Goal: Navigation & Orientation: Find specific page/section

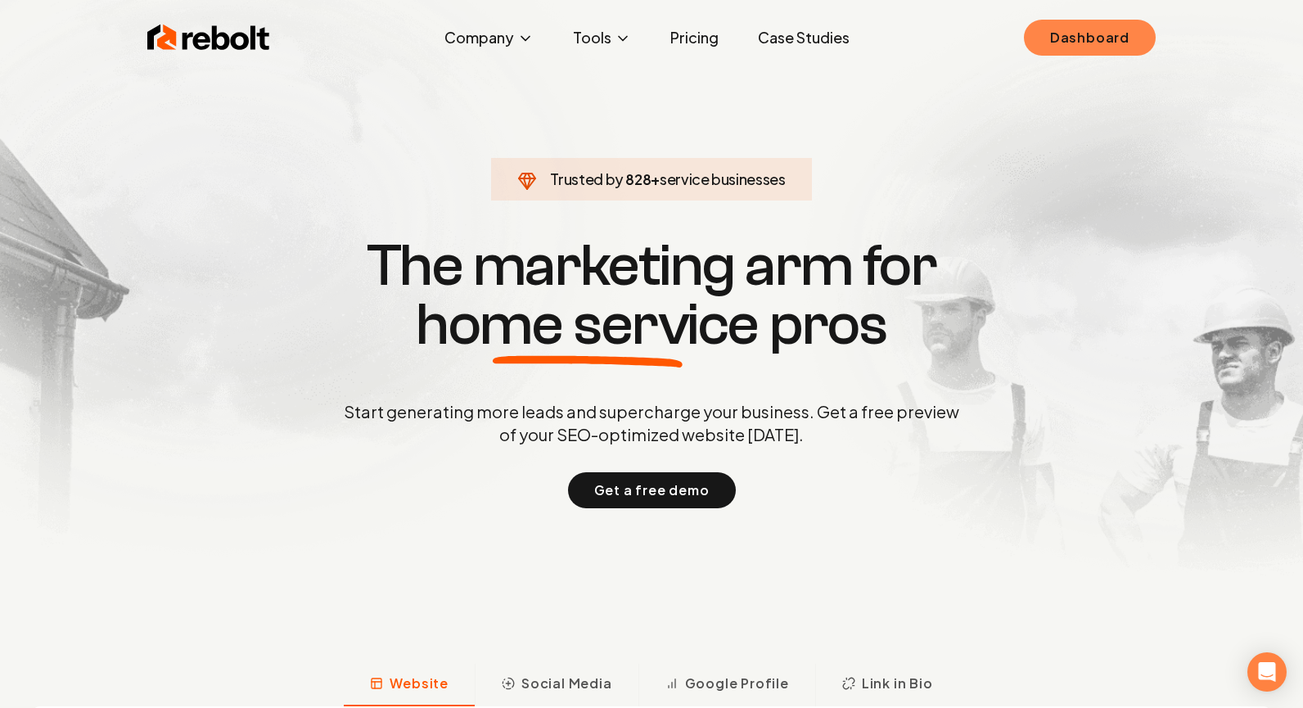
click at [1098, 55] on link "Dashboard" at bounding box center [1090, 38] width 132 height 36
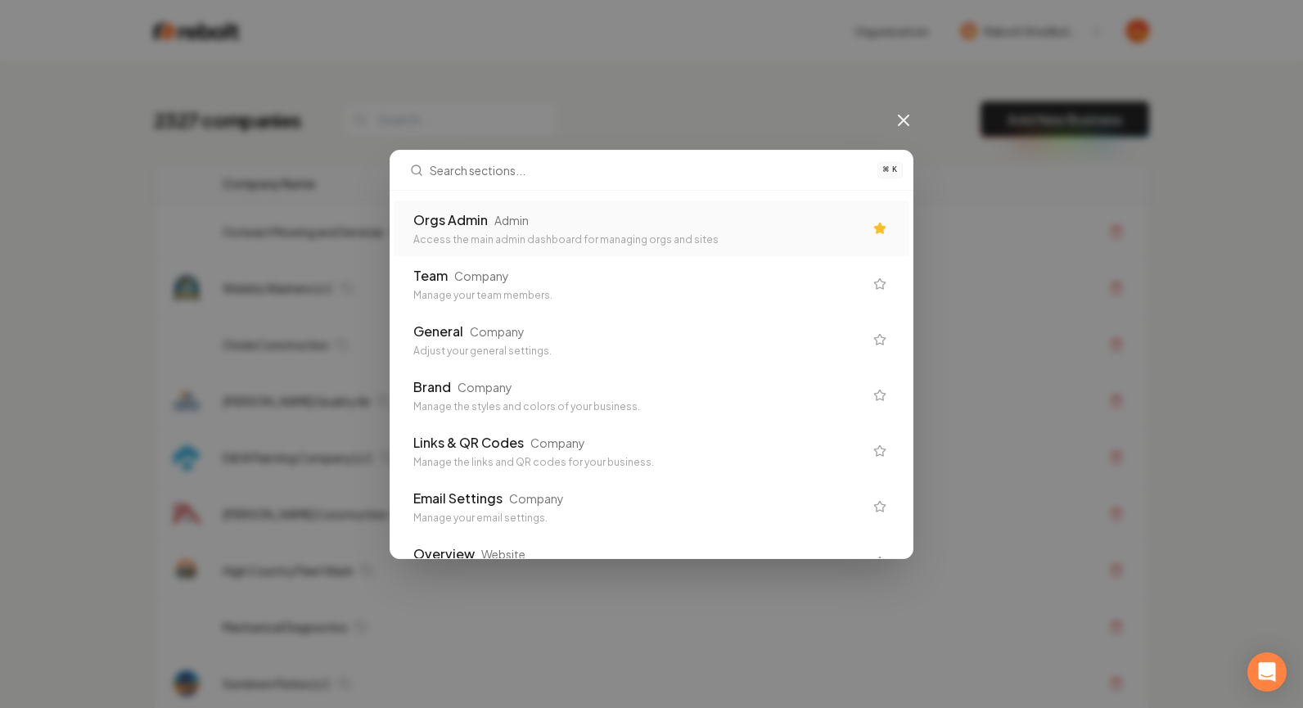
click at [536, 224] on div "Orgs Admin Admin" at bounding box center [638, 220] width 450 height 20
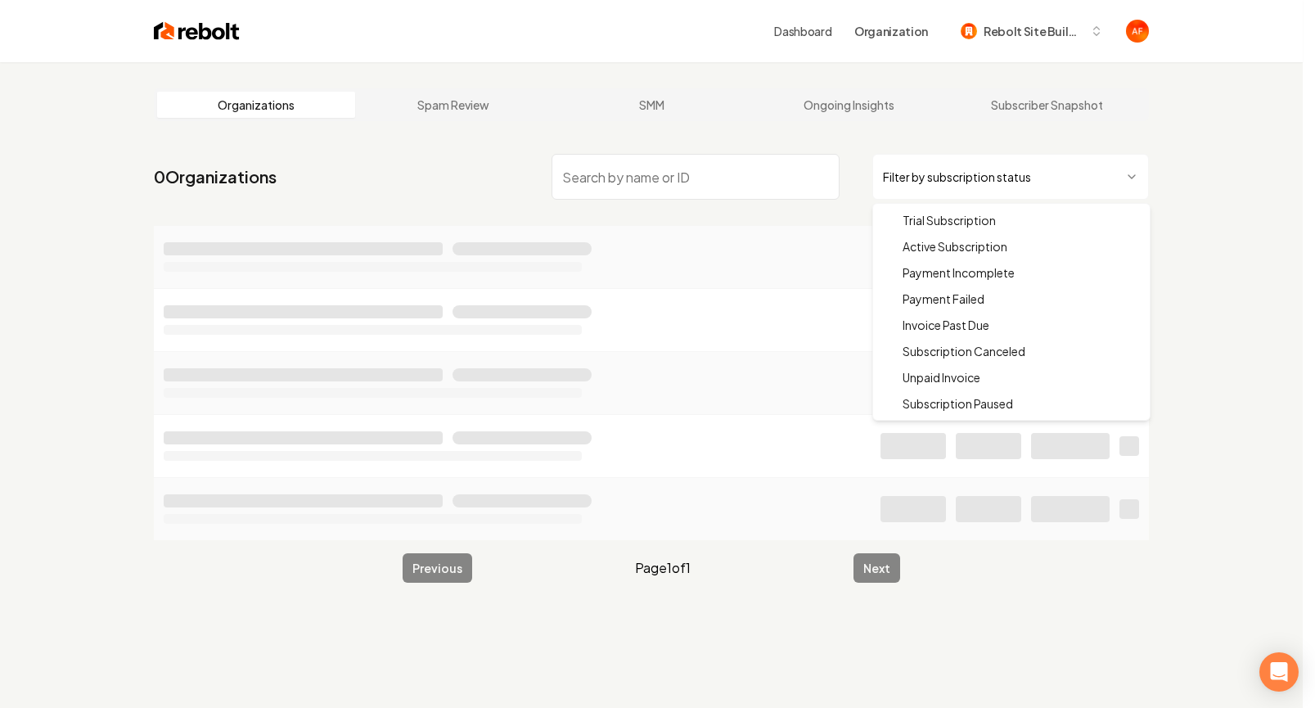
click at [1058, 183] on html "Dashboard Organization Rebolt Site Builder Organizations Spam Review SMM Ongoin…" at bounding box center [657, 354] width 1315 height 708
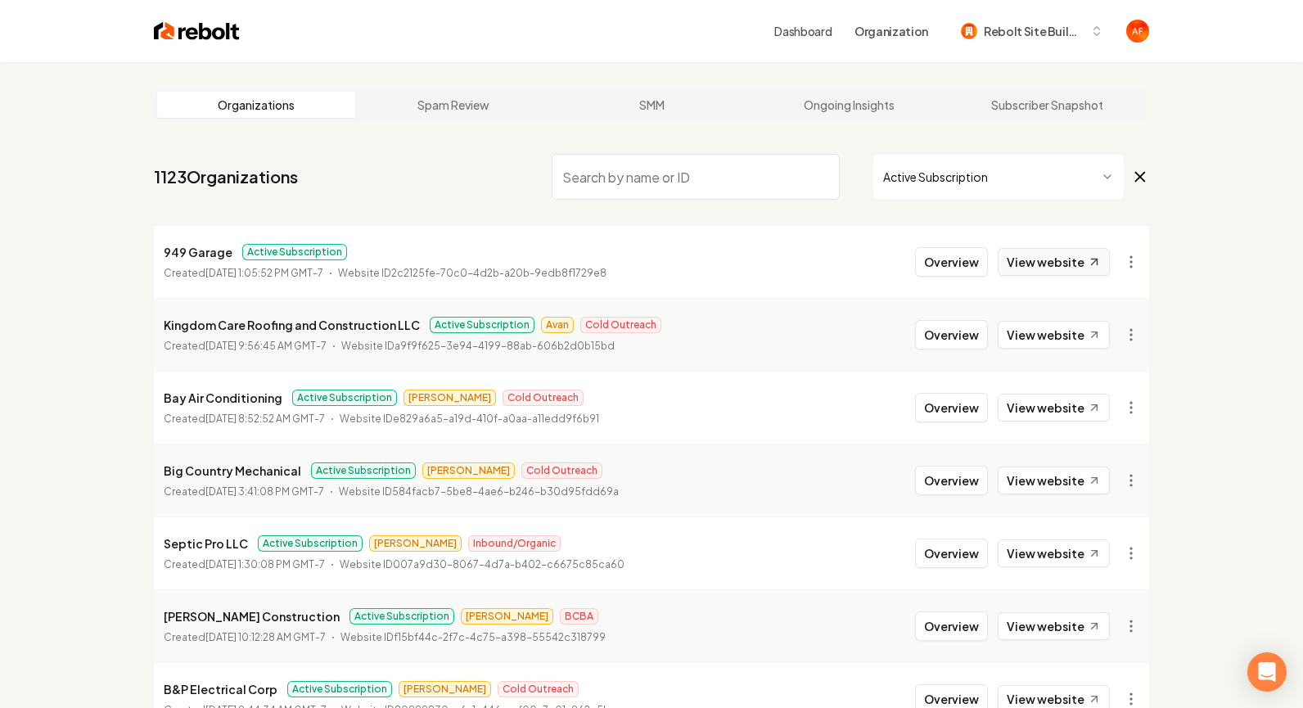
click at [1065, 261] on link "View website" at bounding box center [1054, 262] width 112 height 28
click at [1081, 332] on link "View website" at bounding box center [1054, 335] width 112 height 28
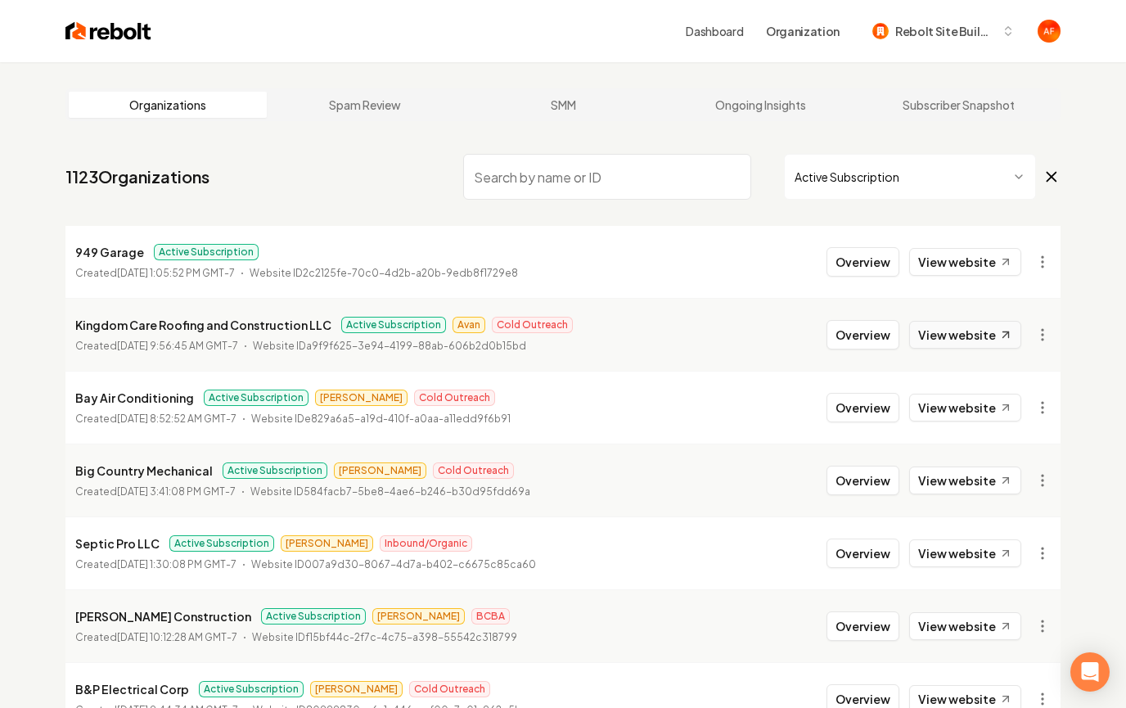
click at [941, 329] on link "View website" at bounding box center [965, 335] width 112 height 28
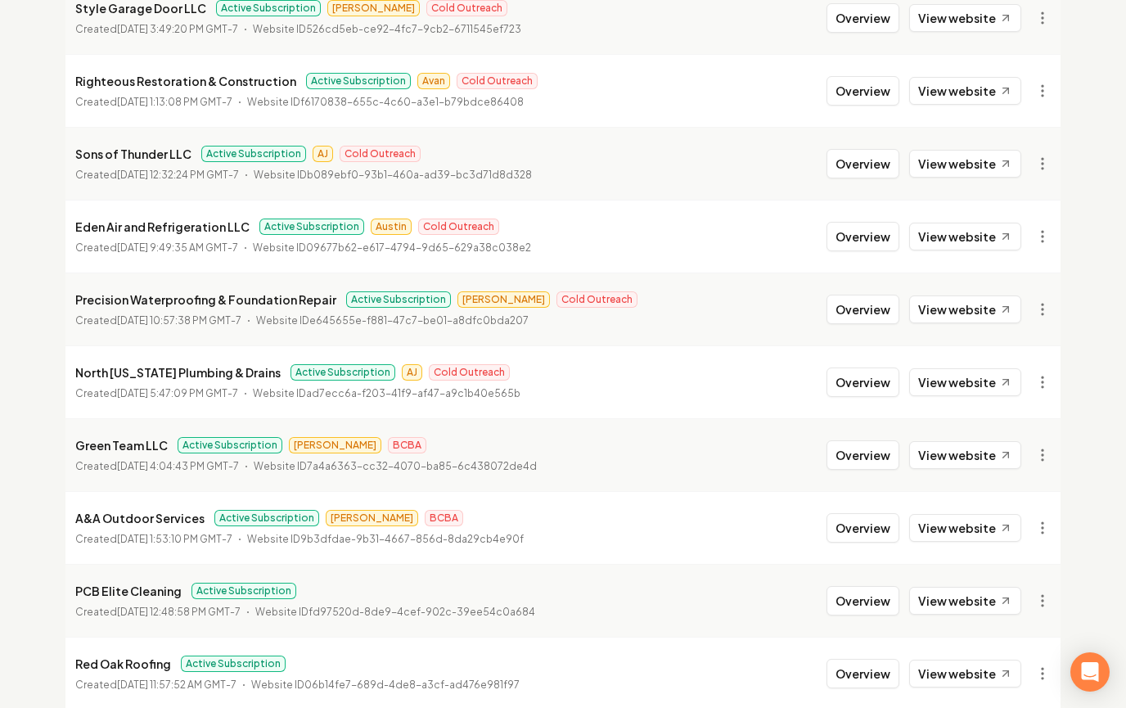
scroll to position [1771, 0]
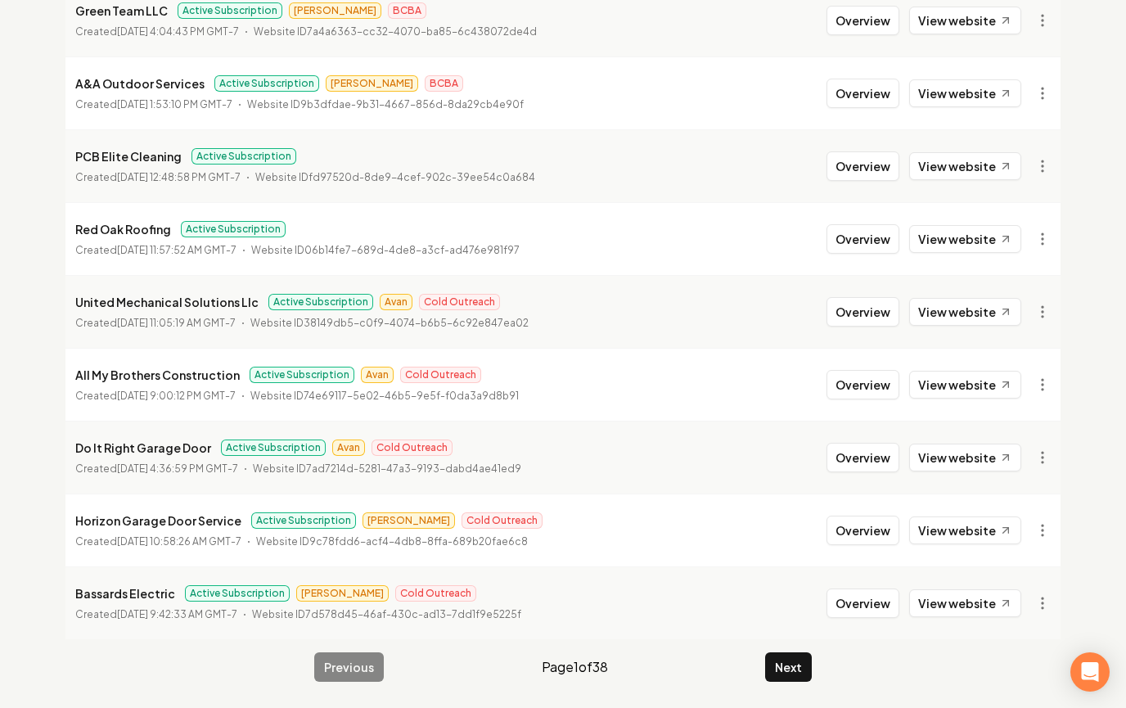
click at [787, 678] on button "Next" at bounding box center [788, 666] width 47 height 29
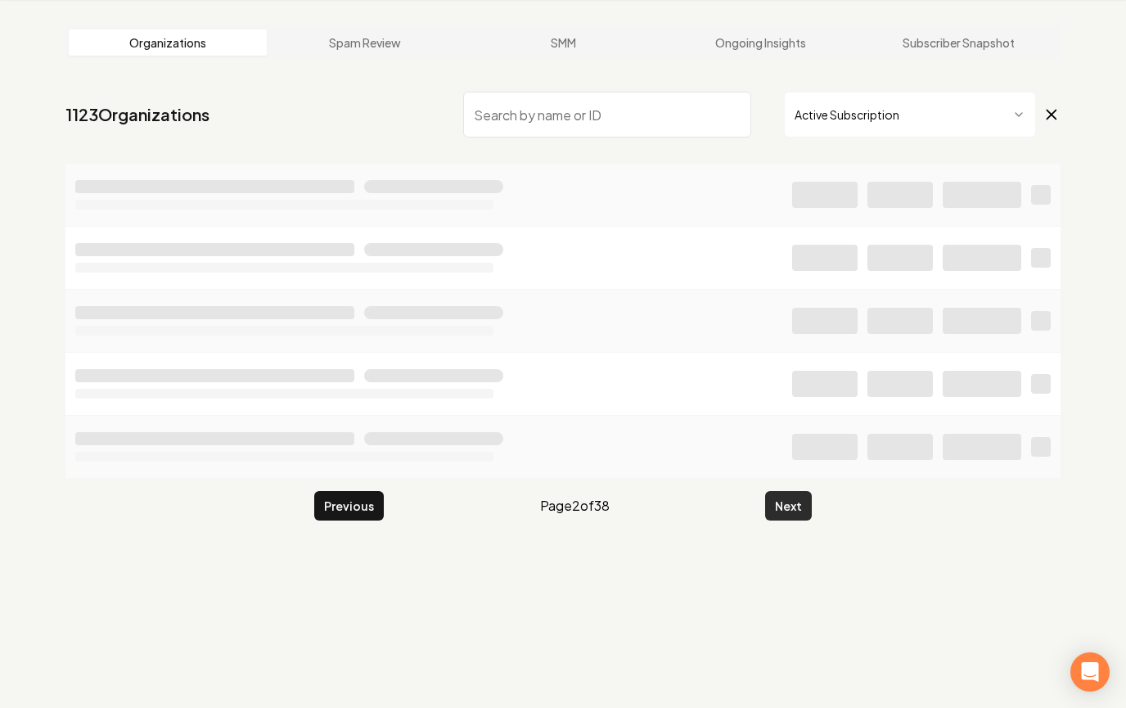
scroll to position [62, 0]
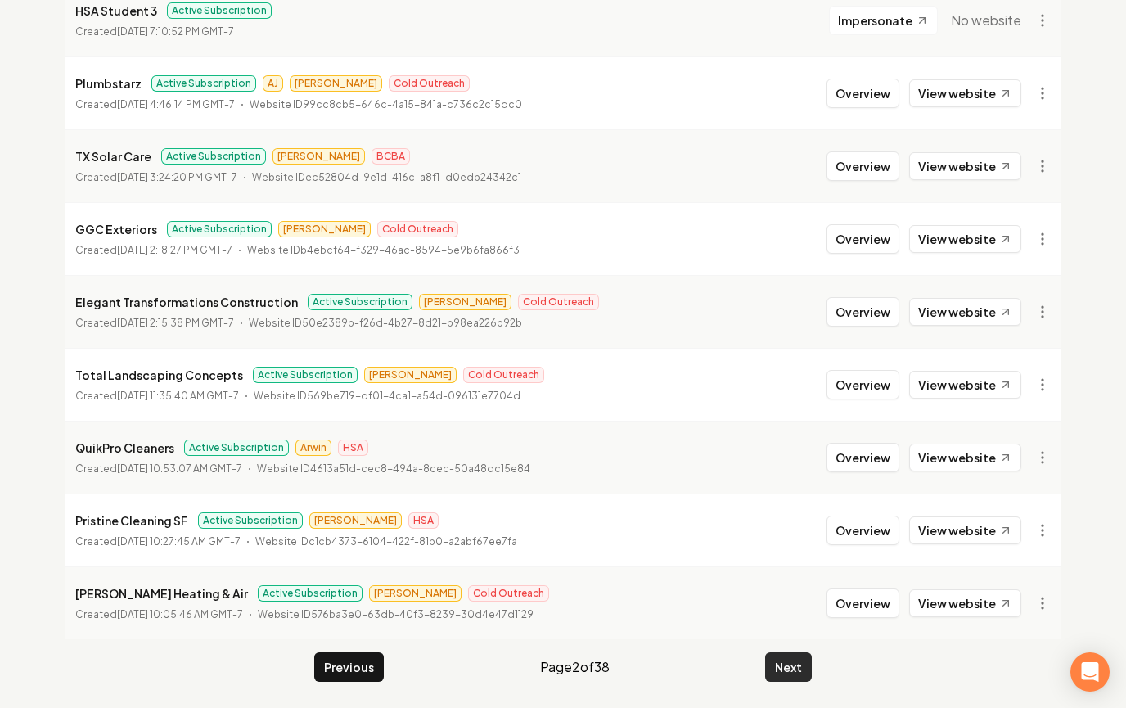
click at [787, 678] on button "Next" at bounding box center [788, 666] width 47 height 29
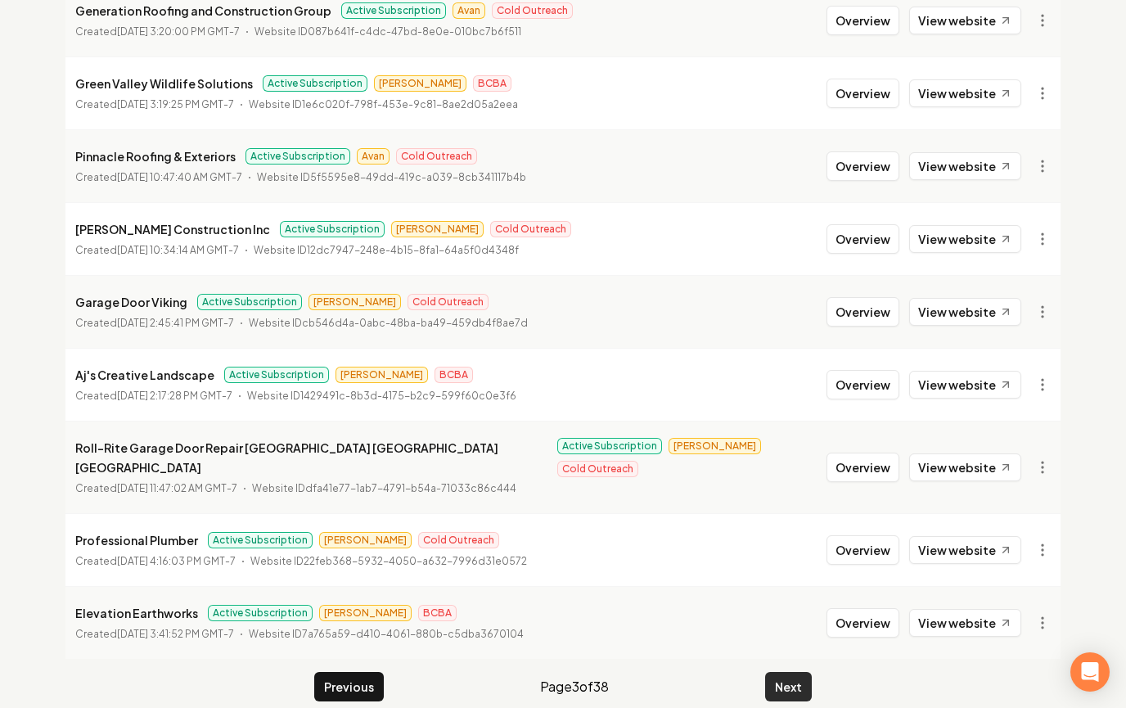
click at [787, 678] on button "Next" at bounding box center [788, 686] width 47 height 29
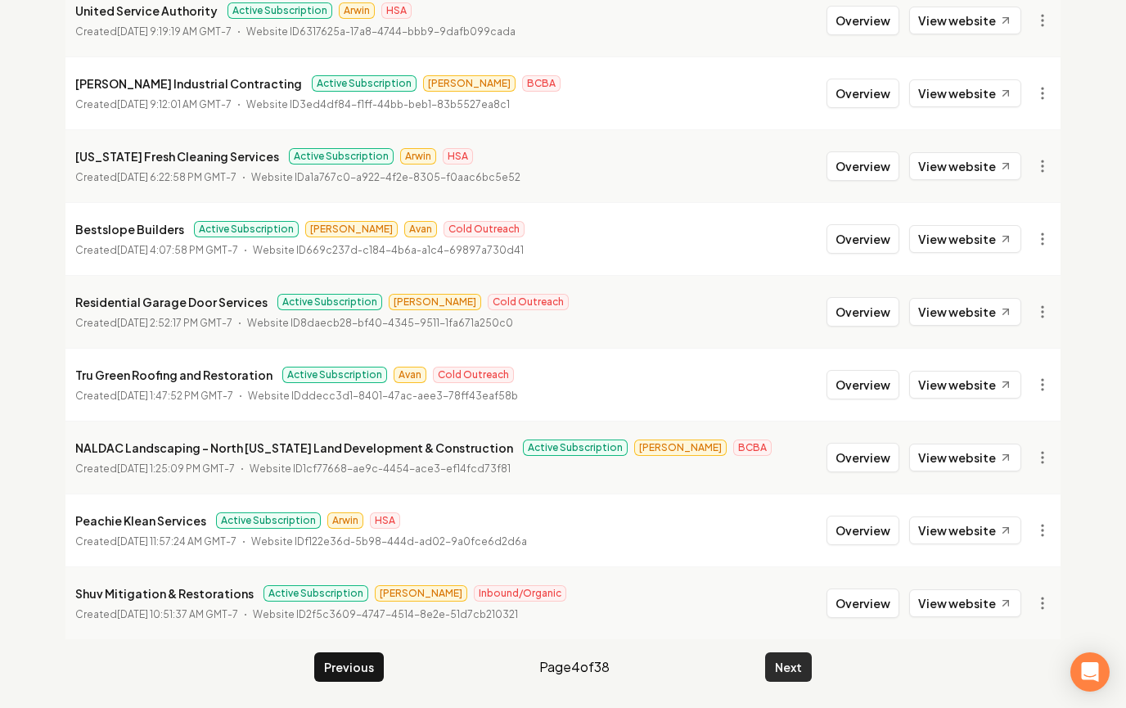
click at [801, 670] on button "Next" at bounding box center [788, 666] width 47 height 29
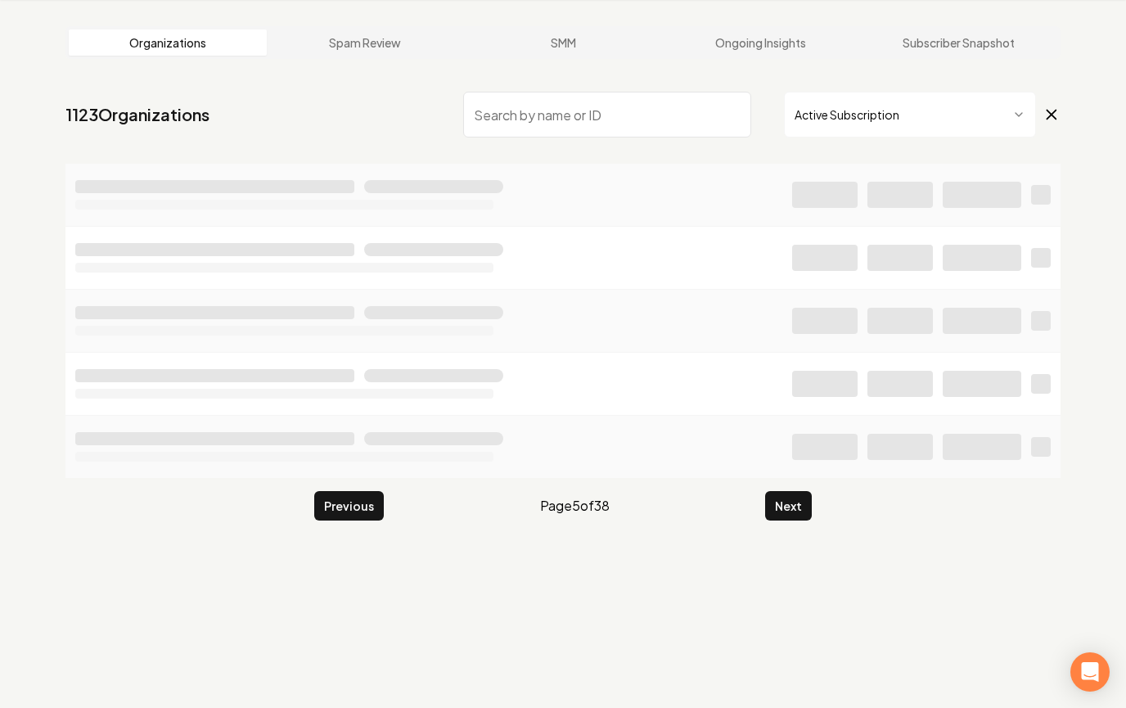
scroll to position [1771, 0]
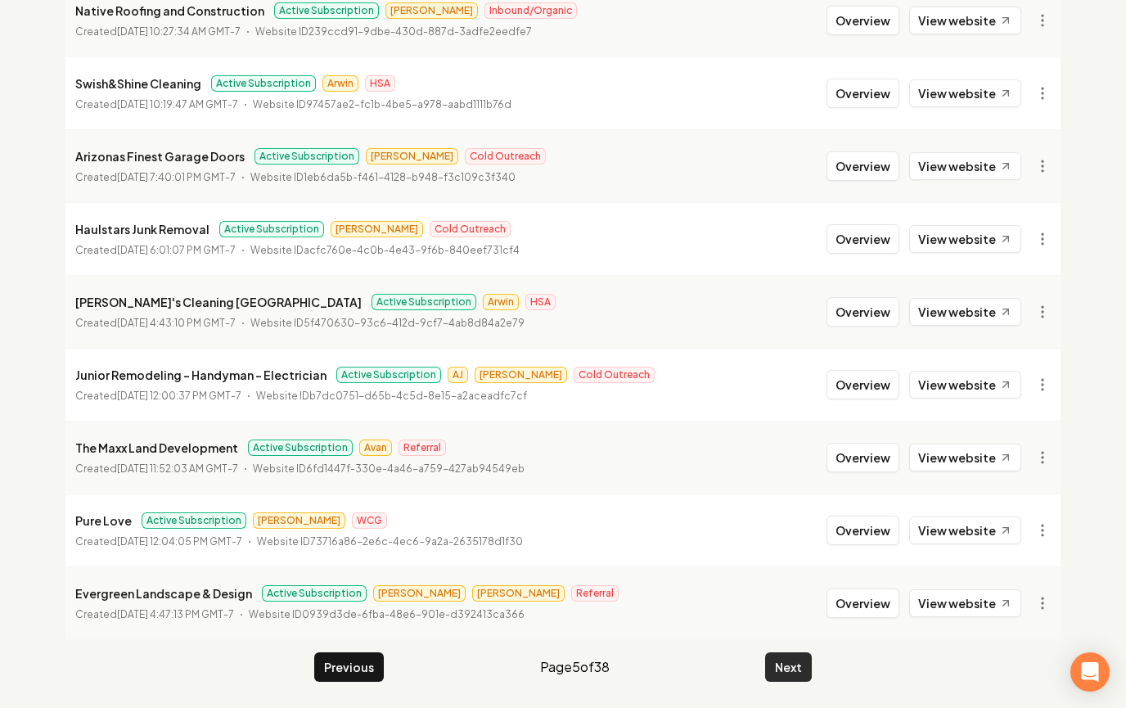
click at [800, 652] on button "Next" at bounding box center [788, 666] width 47 height 29
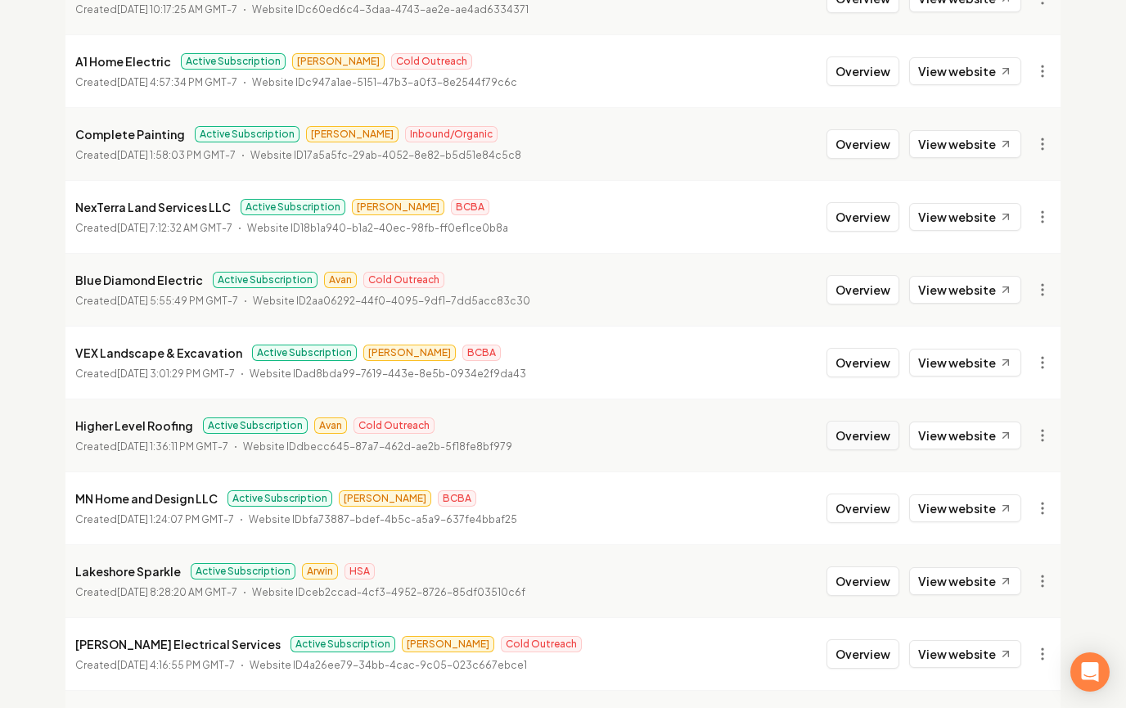
scroll to position [1066, 0]
drag, startPoint x: 886, startPoint y: 421, endPoint x: 873, endPoint y: 424, distance: 13.5
click at [886, 421] on button "Overview" at bounding box center [863, 434] width 73 height 29
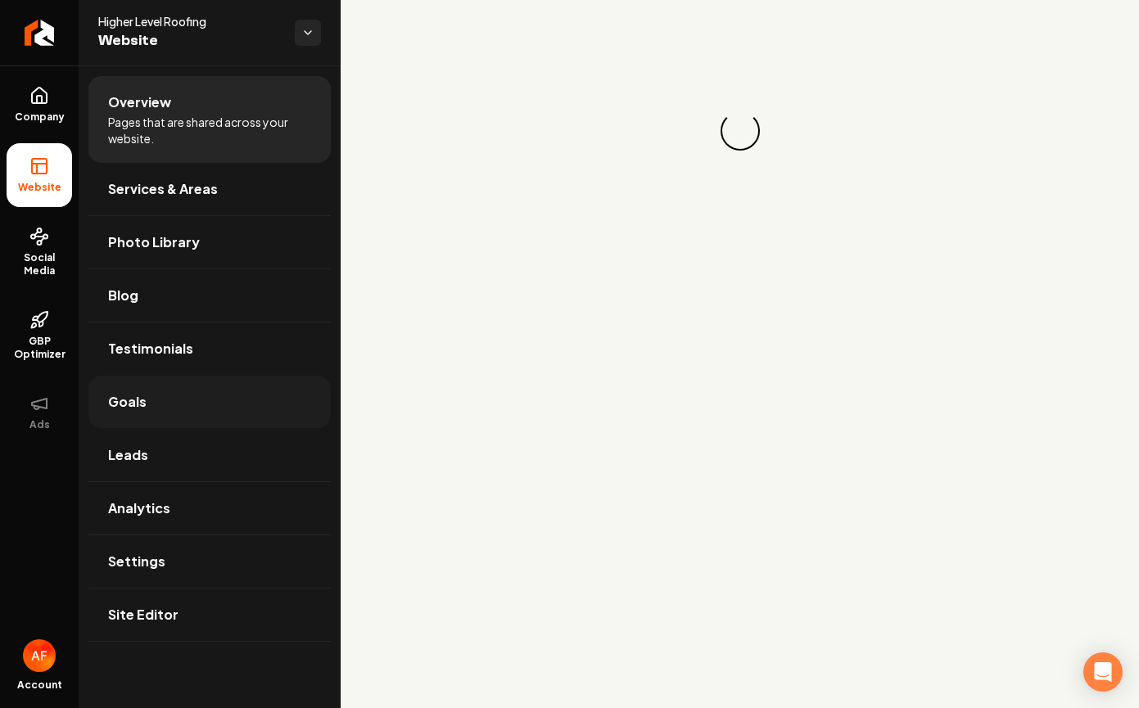
click at [136, 404] on span "Goals" at bounding box center [127, 402] width 38 height 20
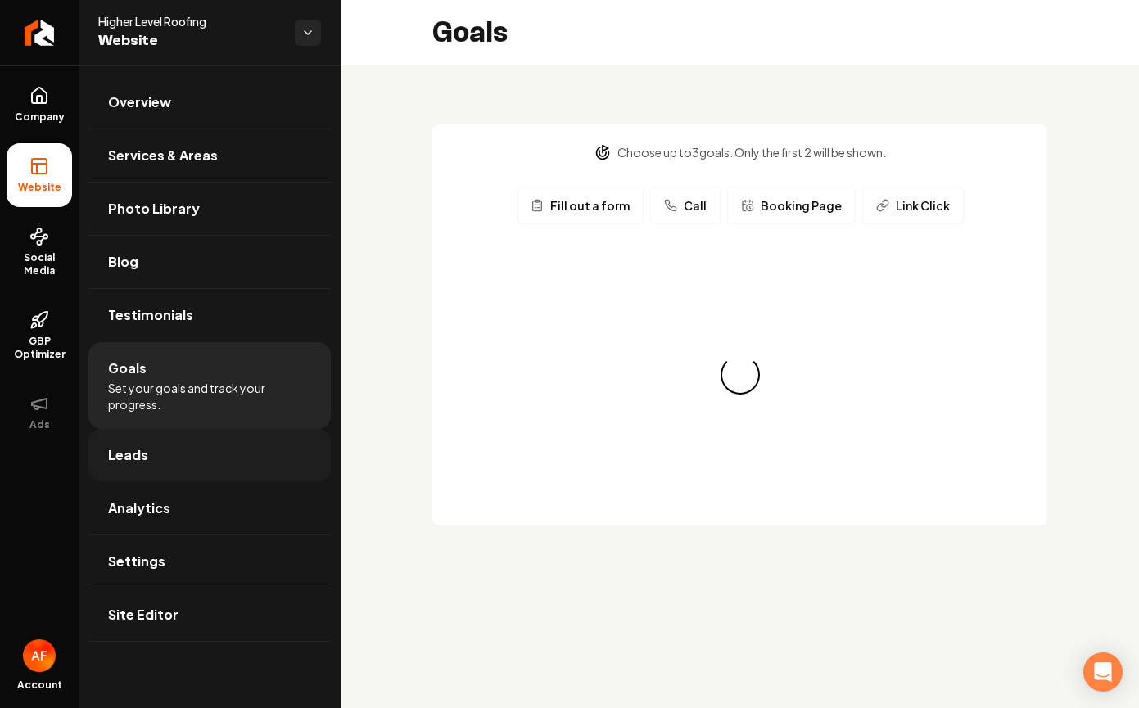
click at [137, 425] on li "Goals Set your goals and track your progress." at bounding box center [209, 385] width 242 height 87
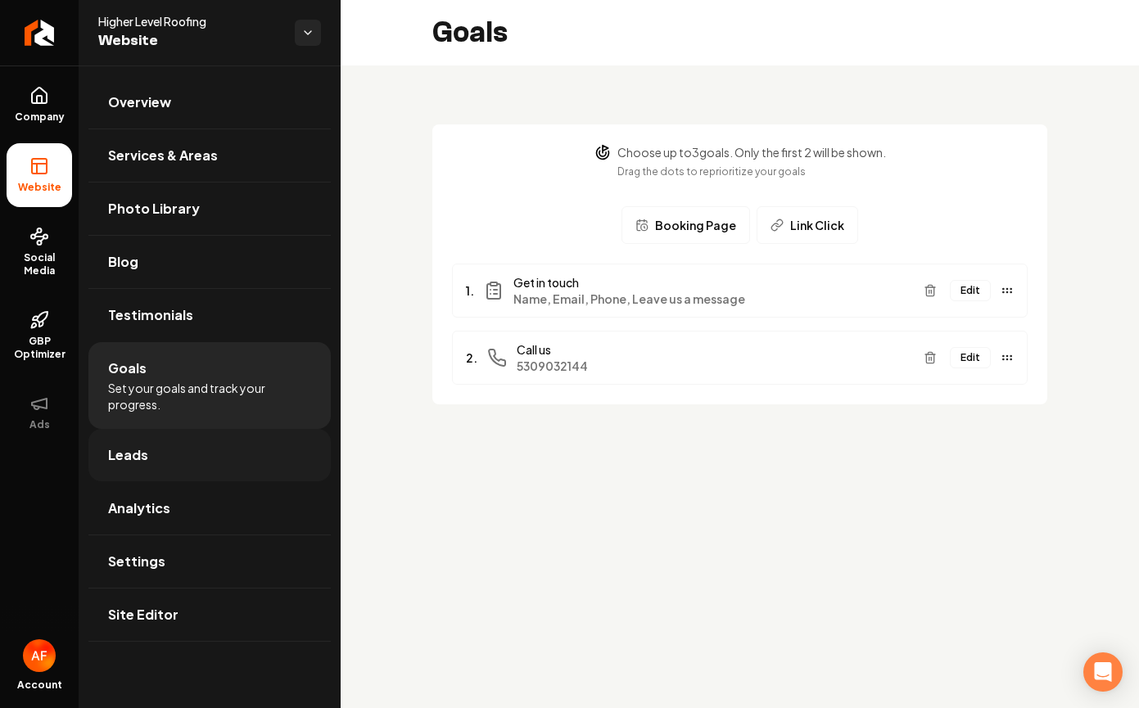
click at [130, 442] on link "Leads" at bounding box center [209, 455] width 242 height 52
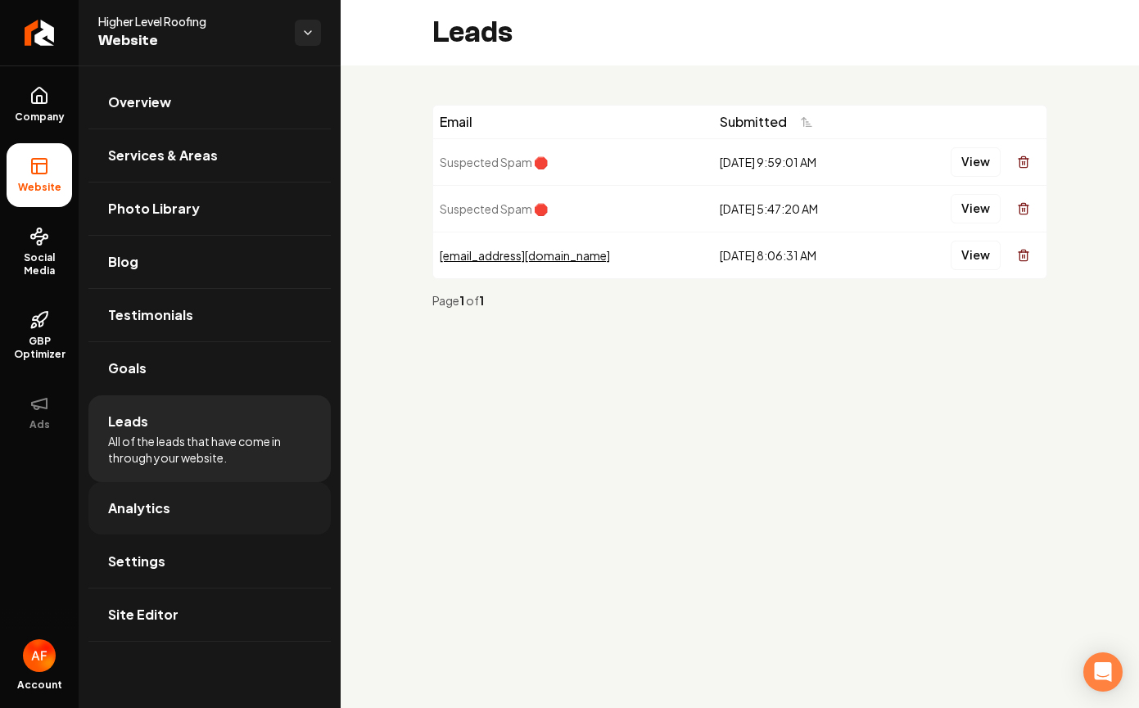
click at [167, 518] on link "Analytics" at bounding box center [209, 508] width 242 height 52
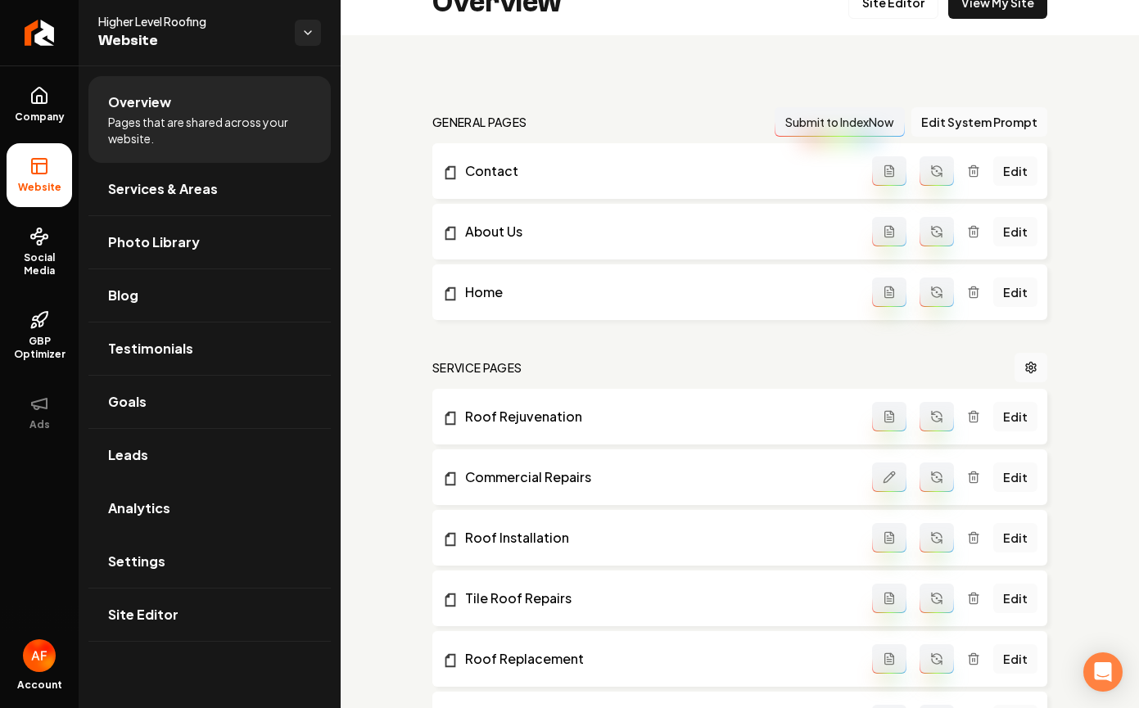
scroll to position [31, 0]
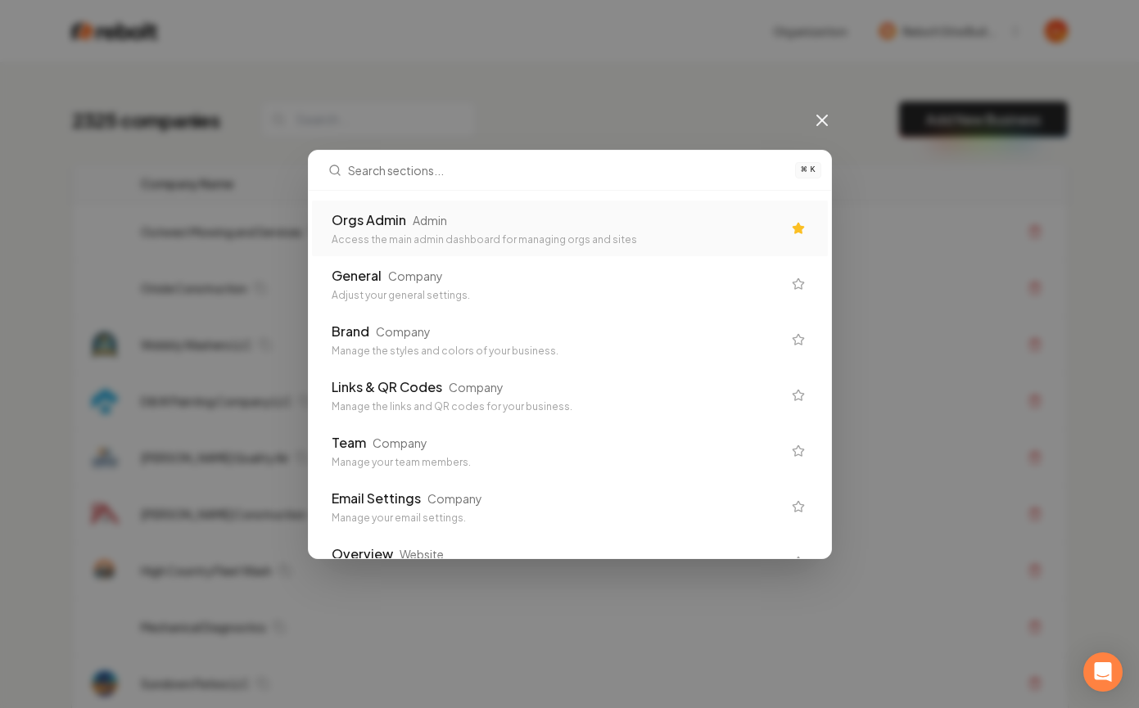
click at [480, 226] on div "Orgs Admin Admin" at bounding box center [557, 220] width 450 height 20
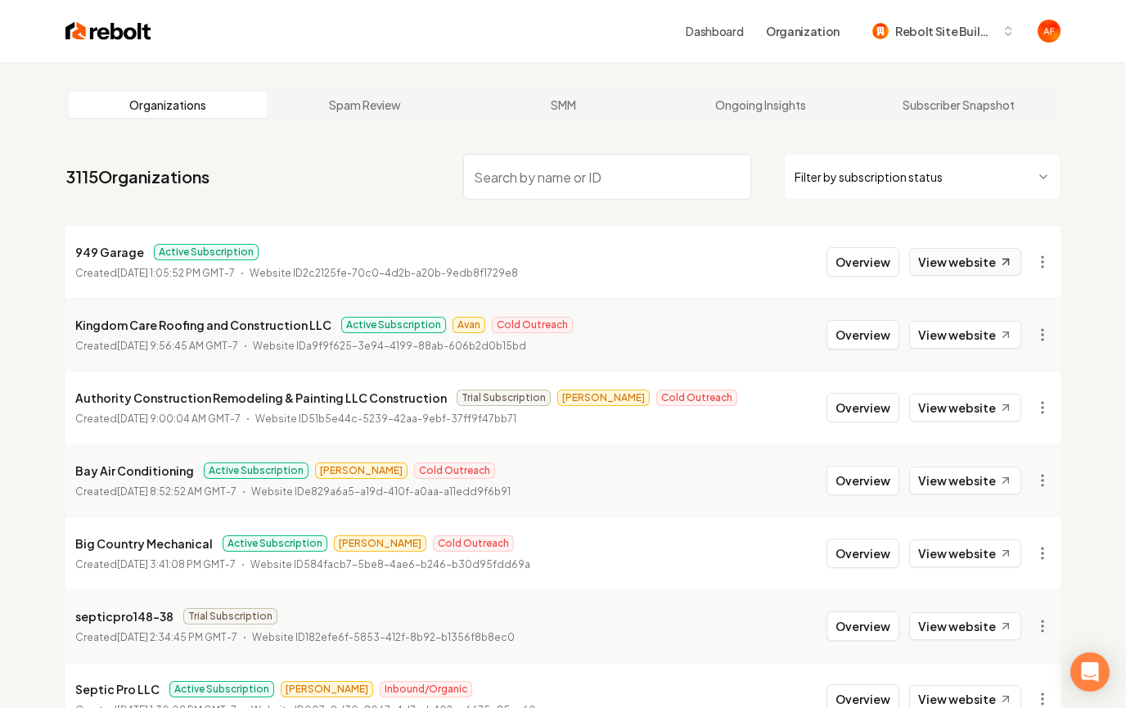
click at [936, 264] on link "View website" at bounding box center [965, 262] width 112 height 28
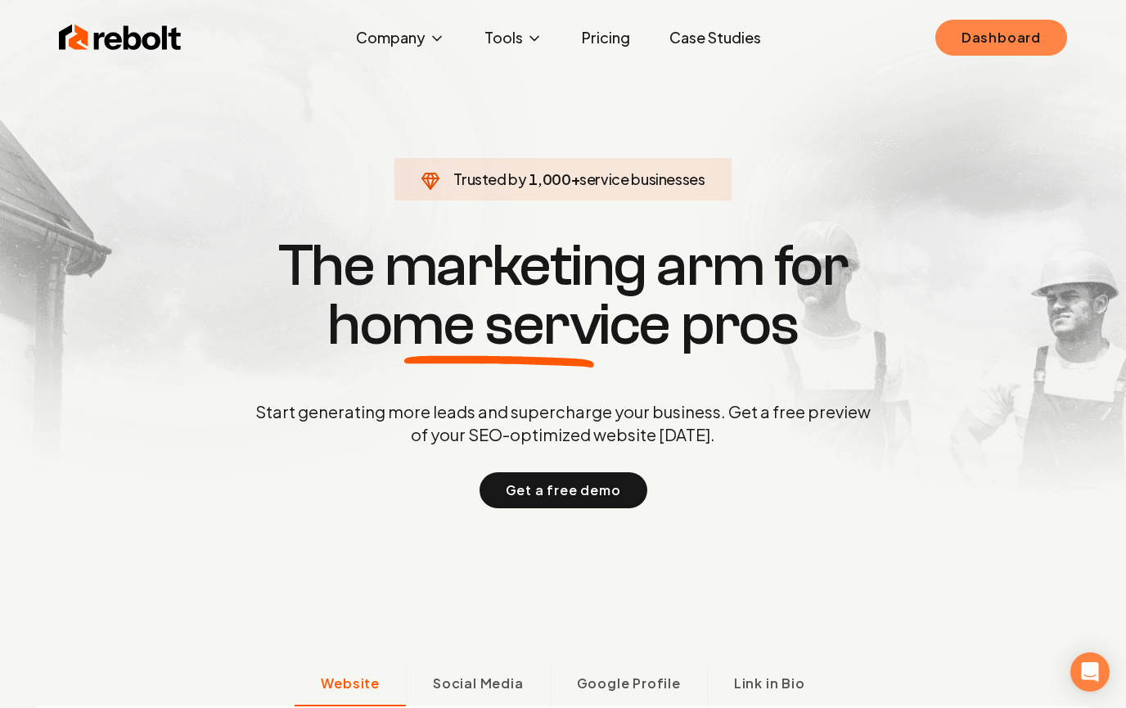
click at [960, 47] on link "Dashboard" at bounding box center [1002, 38] width 132 height 36
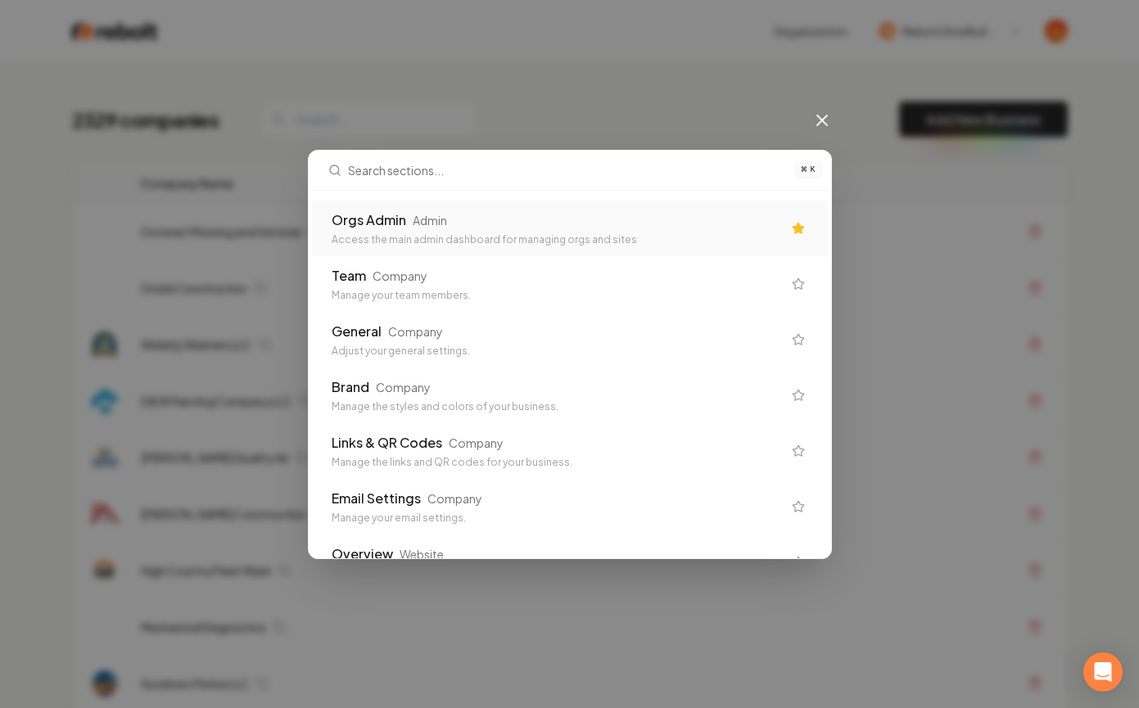
click at [615, 239] on div "Access the main admin dashboard for managing orgs and sites" at bounding box center [557, 239] width 450 height 13
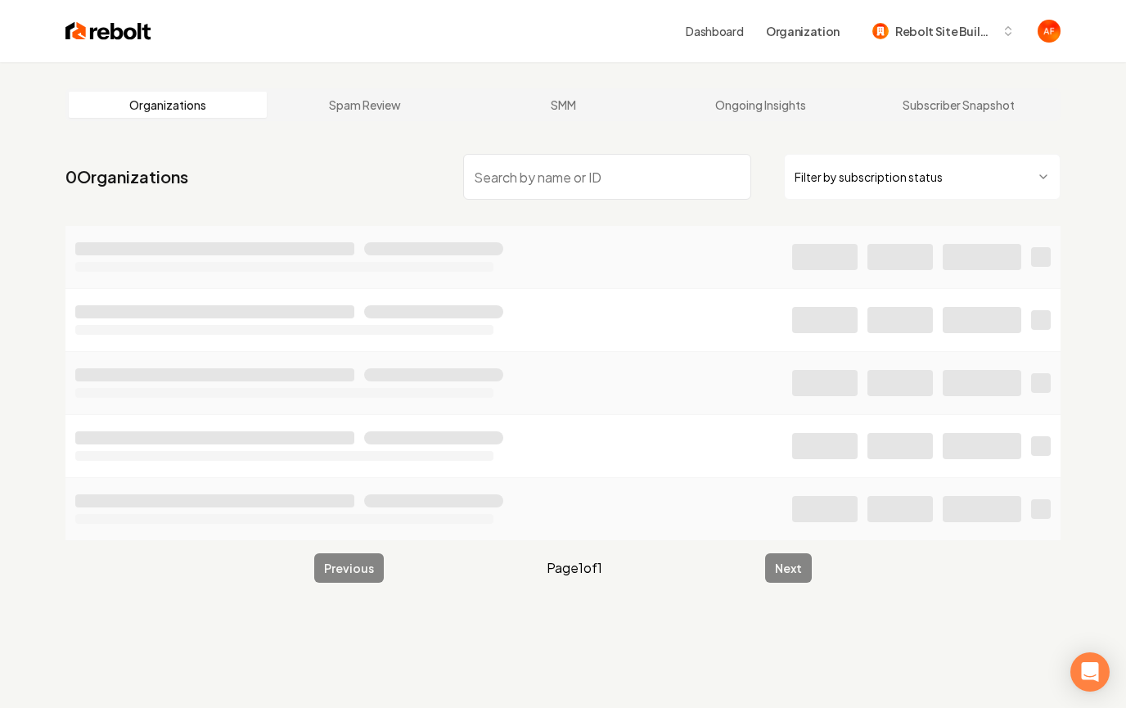
click at [965, 161] on html "Dashboard Organization Rebolt Site Builder Organizations Spam Review SMM Ongoin…" at bounding box center [563, 354] width 1126 height 708
click at [919, 184] on html "Dashboard Organization Rebolt Site Builder Organizations Spam Review SMM Ongoin…" at bounding box center [563, 354] width 1126 height 708
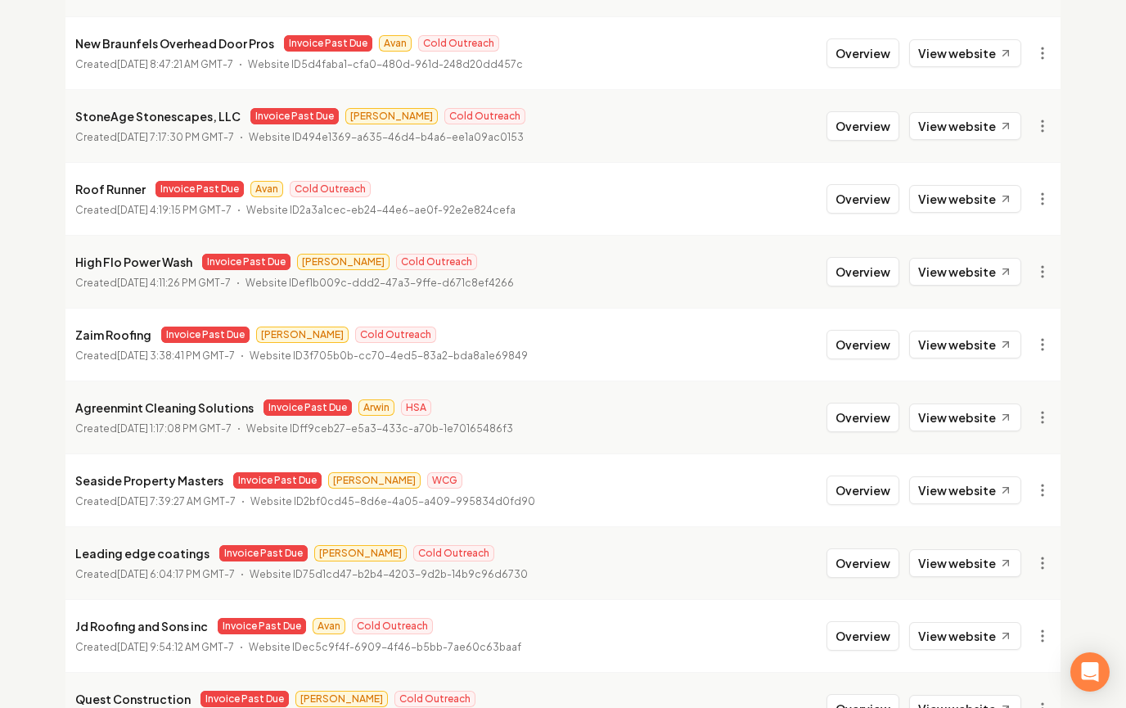
scroll to position [1257, 0]
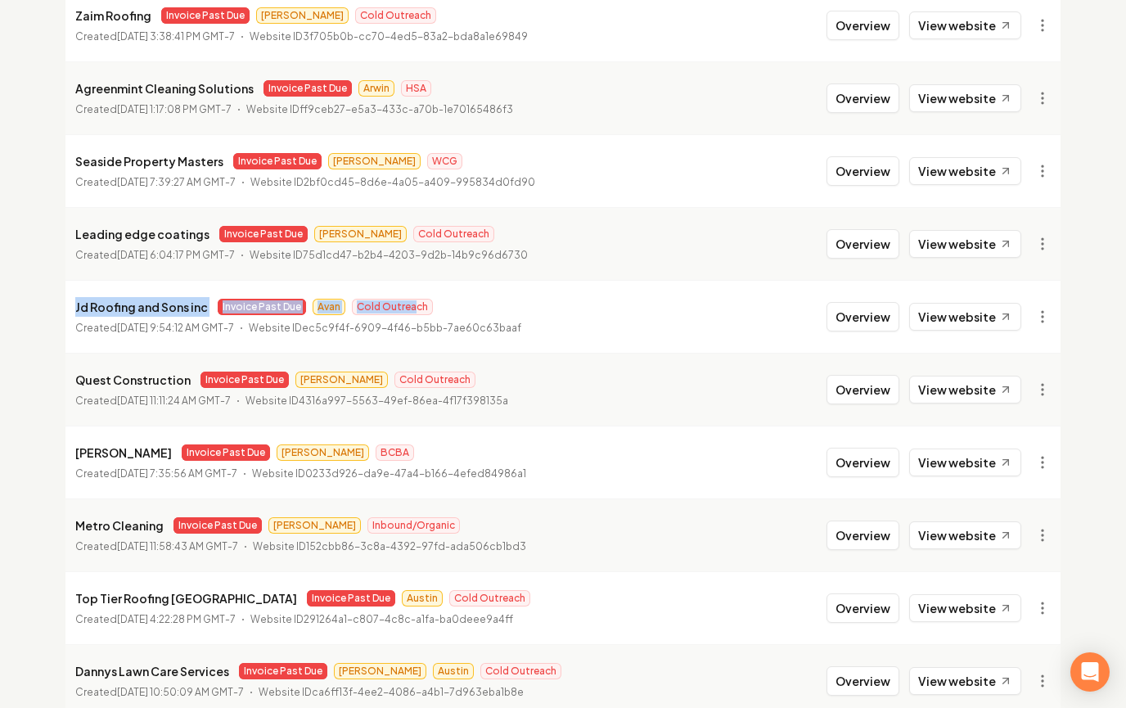
drag, startPoint x: 358, startPoint y: 314, endPoint x: 115, endPoint y: 296, distance: 243.0
click at [115, 297] on div "Jd Roofing and Sons inc Invoice Past Due Avan Cold Outreach" at bounding box center [298, 307] width 446 height 20
drag, startPoint x: 477, startPoint y: 311, endPoint x: 640, endPoint y: 304, distance: 163.1
click at [513, 309] on div "Jd Roofing and Sons inc Invoice Past Due Avan Cold Outreach" at bounding box center [298, 307] width 446 height 20
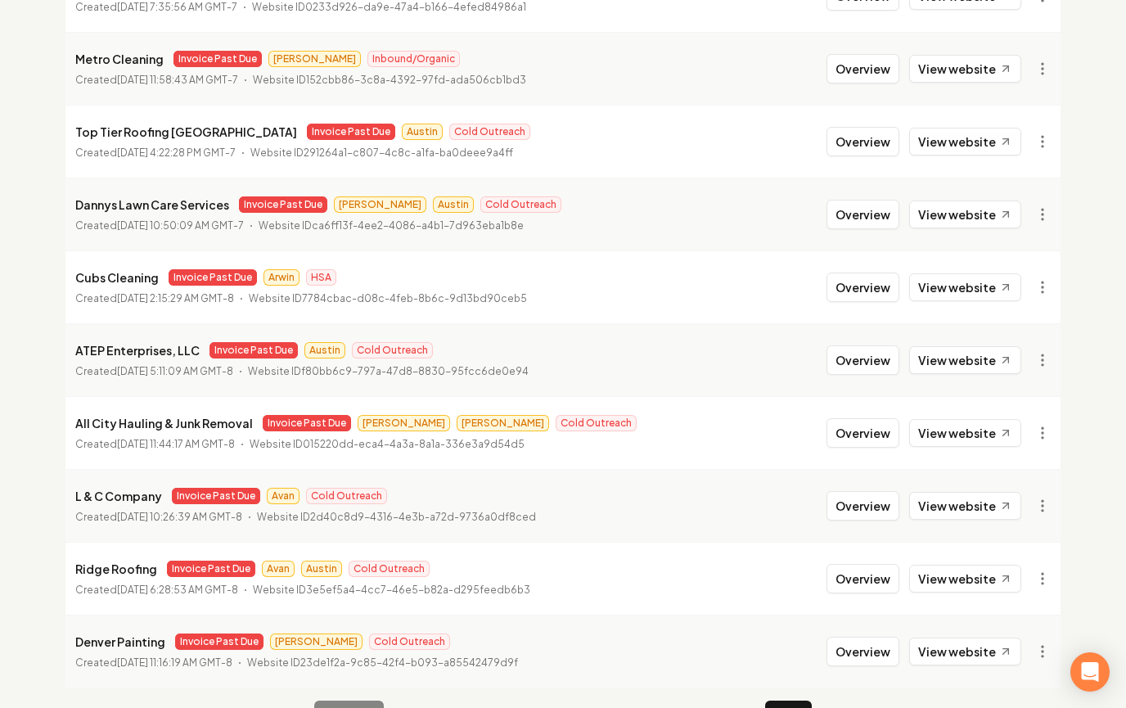
scroll to position [1771, 0]
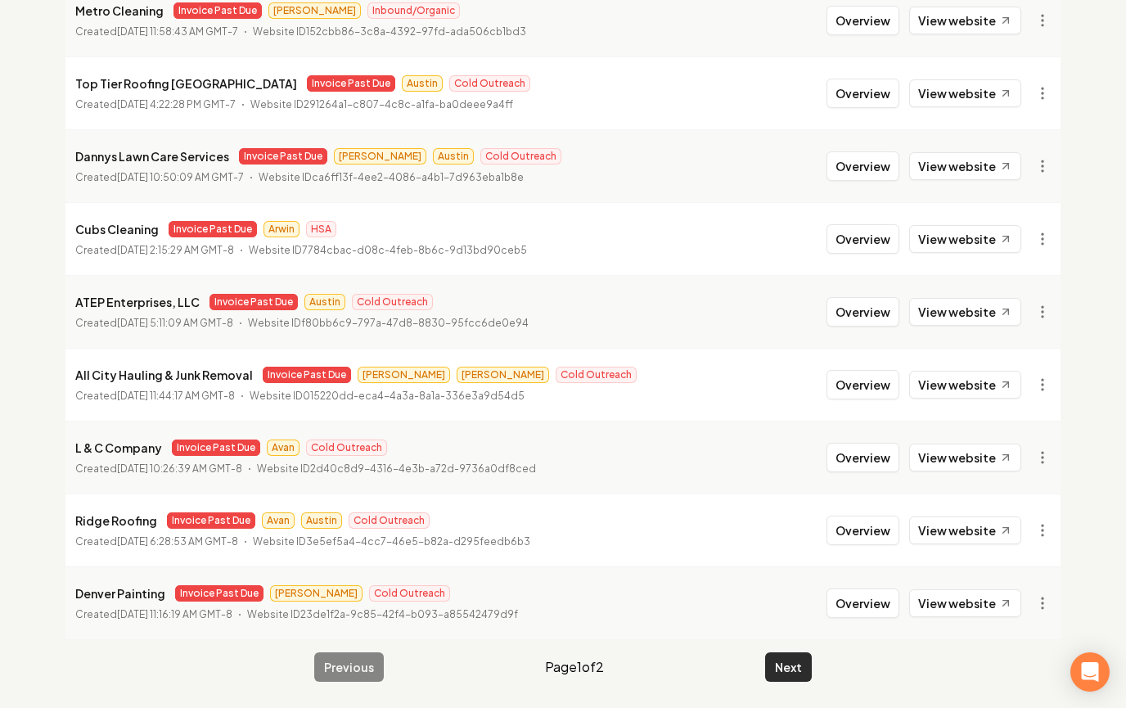
click at [792, 677] on button "Next" at bounding box center [788, 666] width 47 height 29
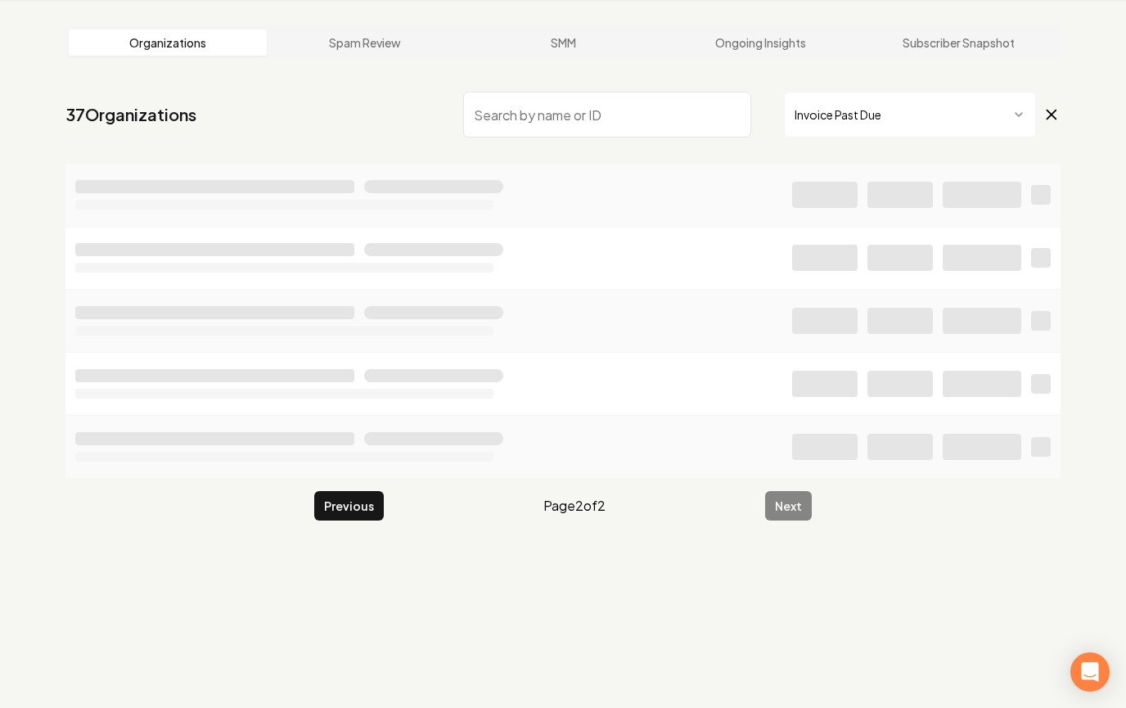
scroll to position [96, 0]
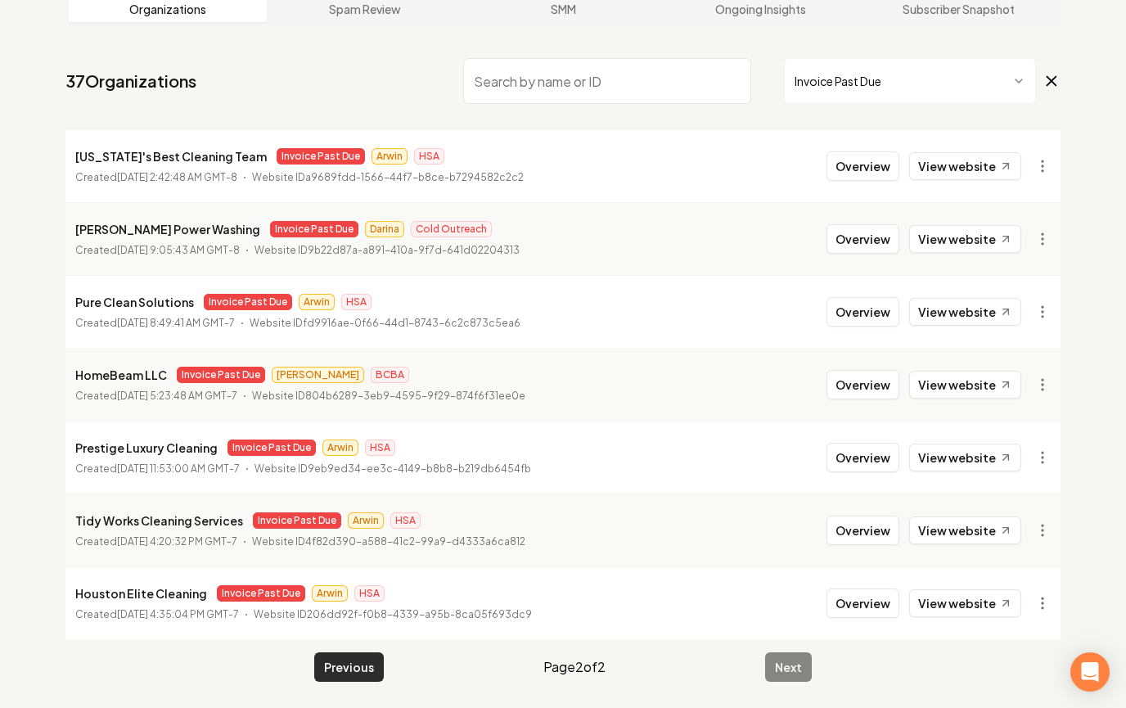
click at [339, 670] on button "Previous" at bounding box center [349, 666] width 70 height 29
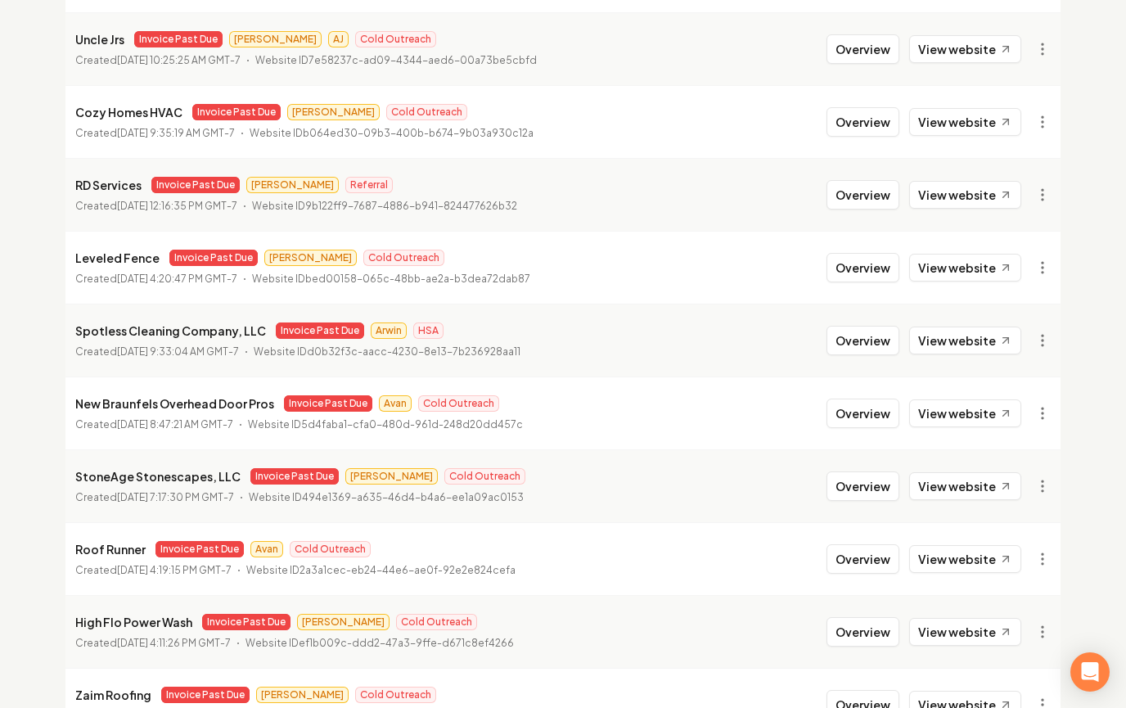
scroll to position [592, 0]
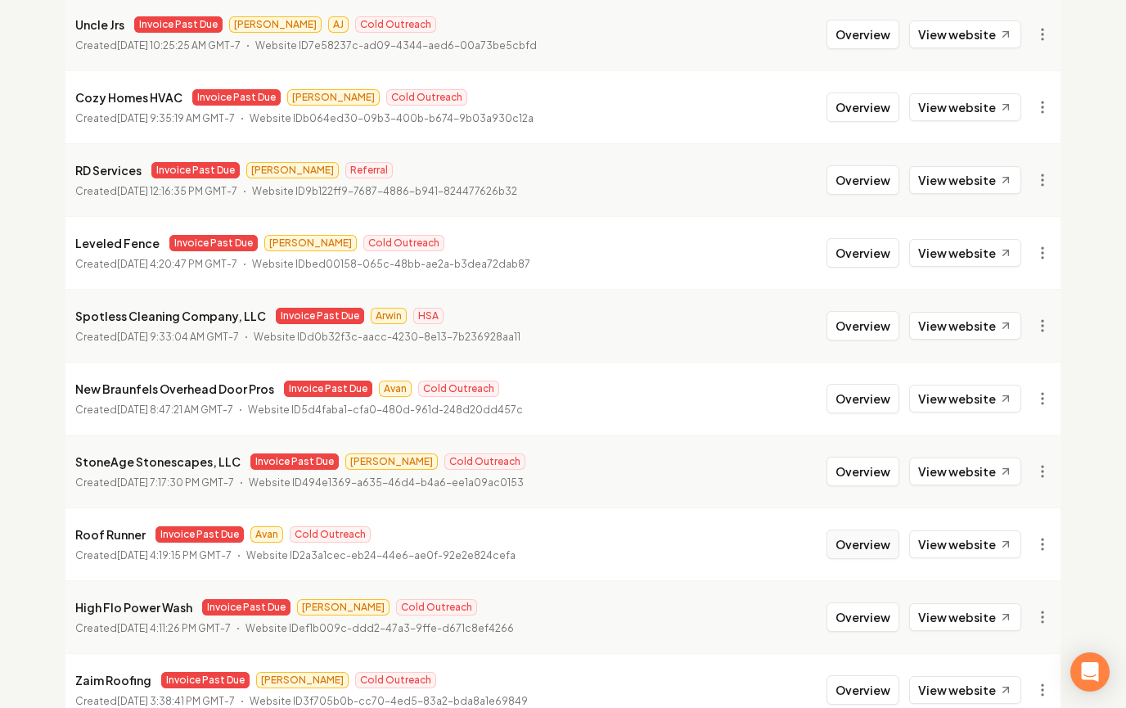
click at [882, 543] on button "Overview" at bounding box center [863, 544] width 73 height 29
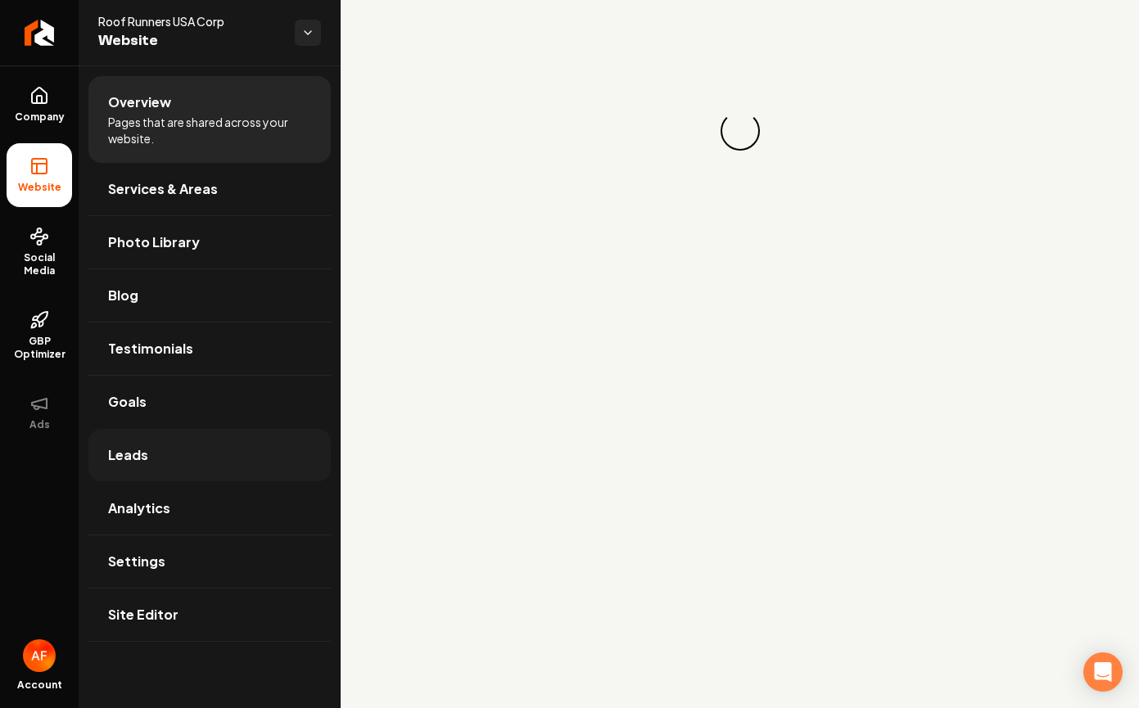
click at [190, 472] on link "Leads" at bounding box center [209, 455] width 242 height 52
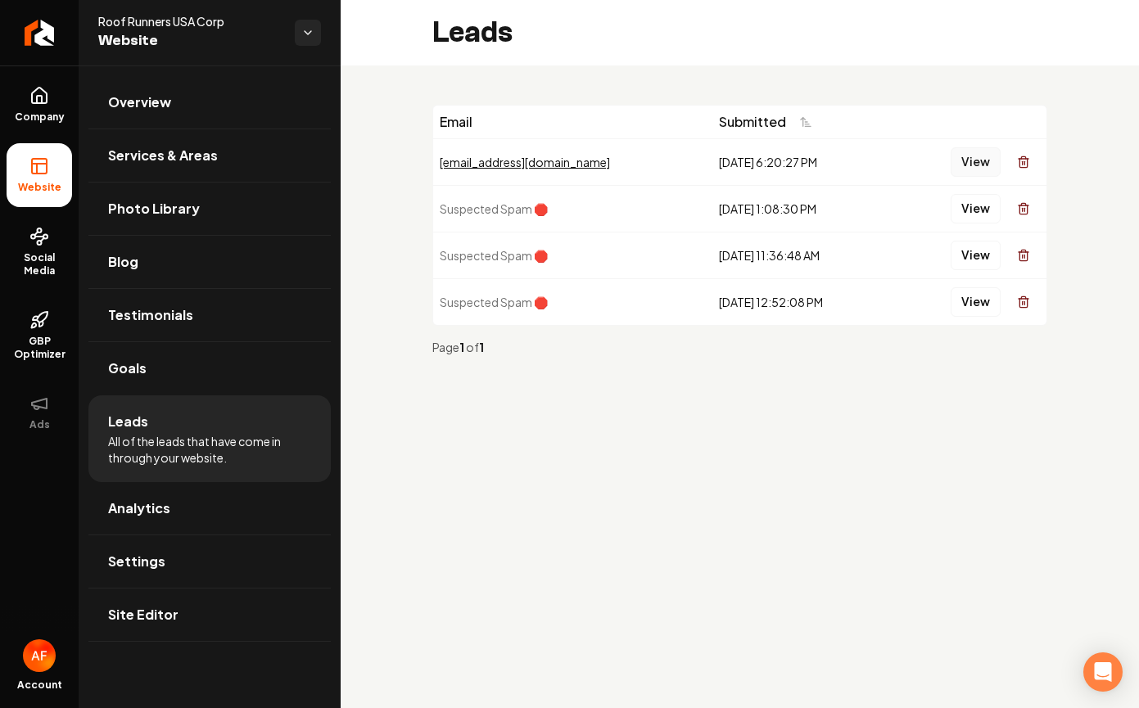
click at [977, 167] on button "View" at bounding box center [975, 161] width 50 height 29
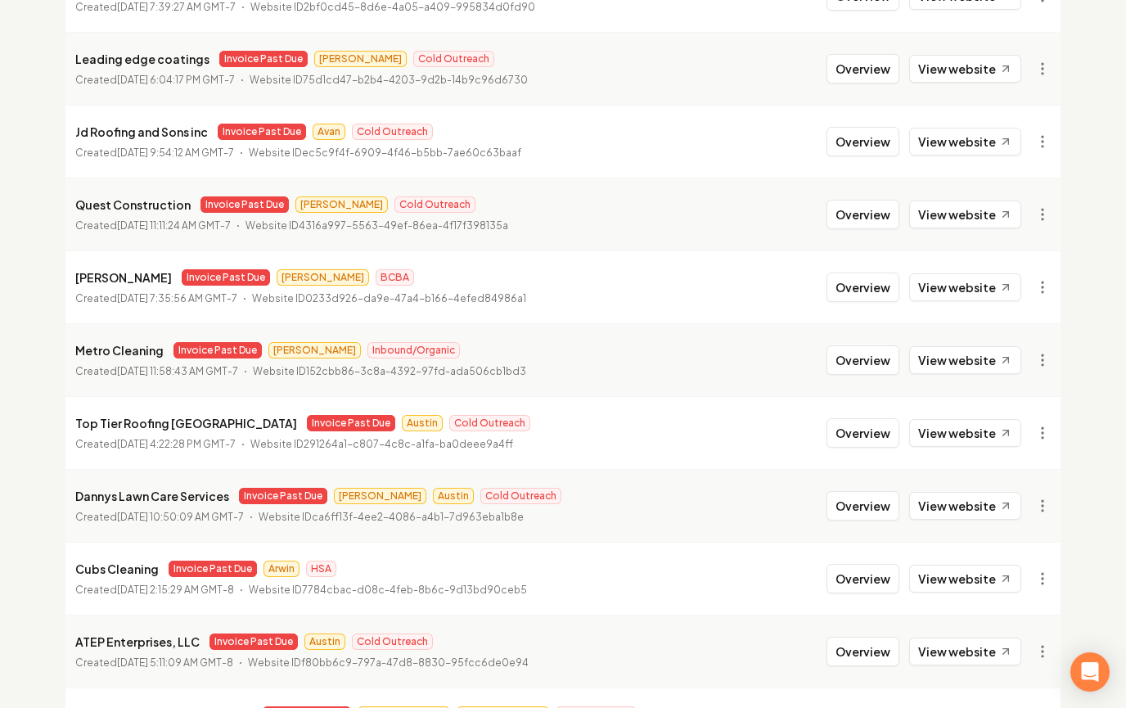
scroll to position [1771, 0]
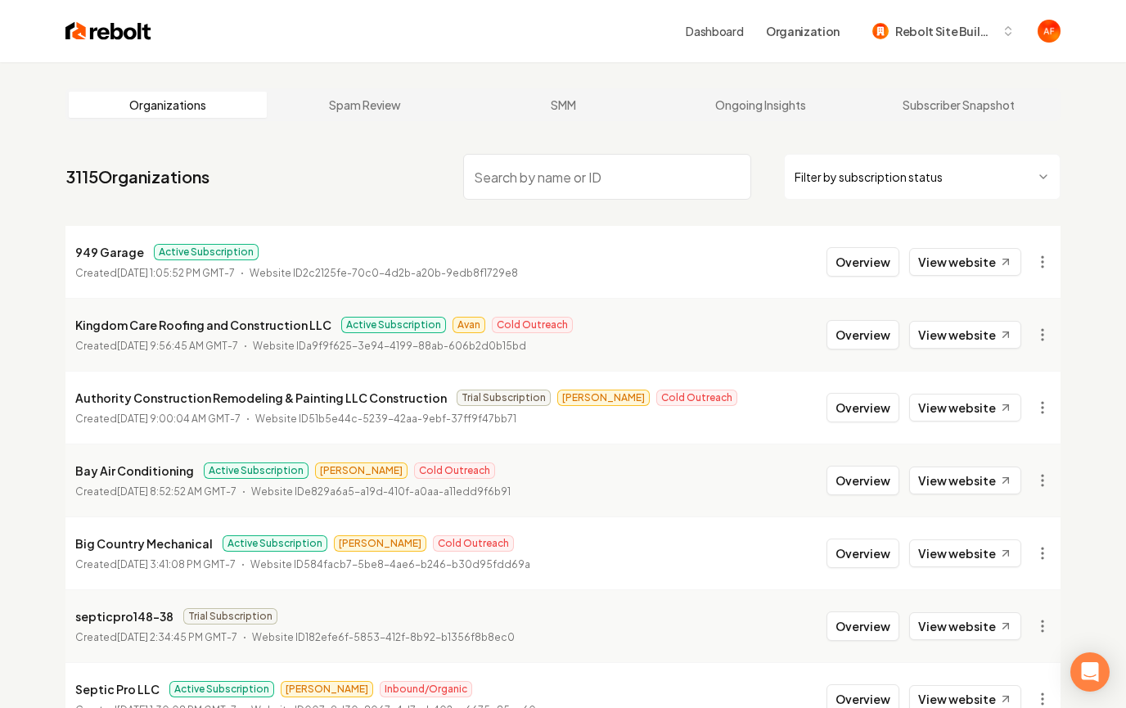
click at [564, 175] on input "search" at bounding box center [607, 177] width 288 height 46
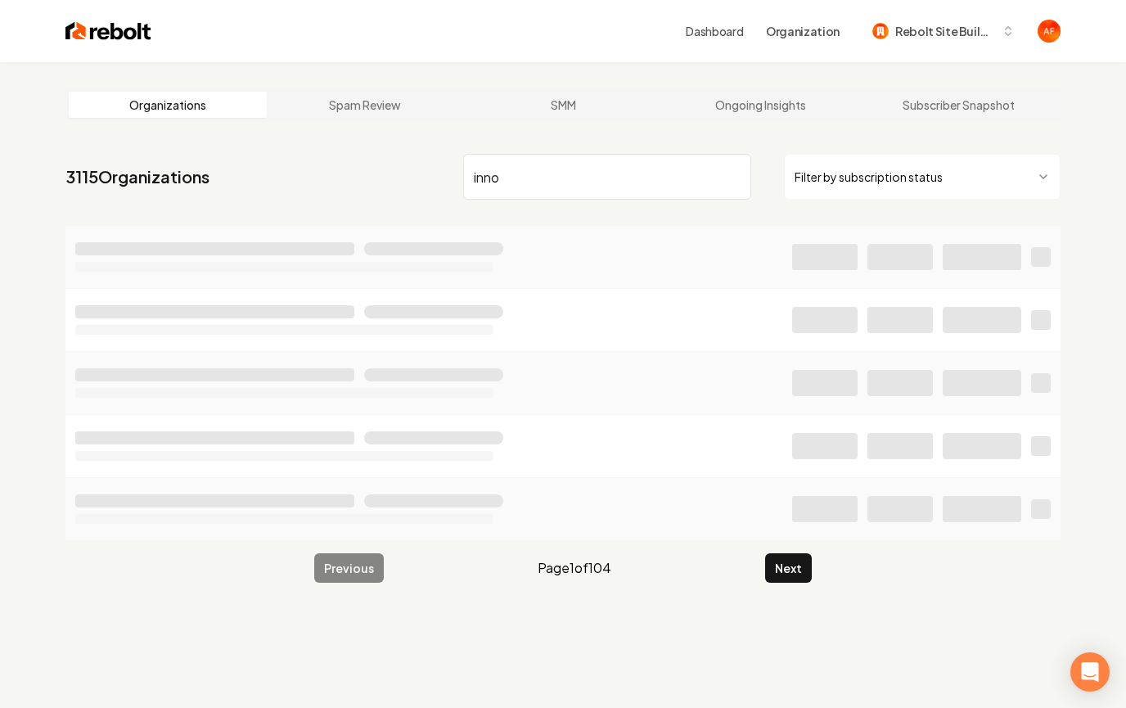
type input "inno"
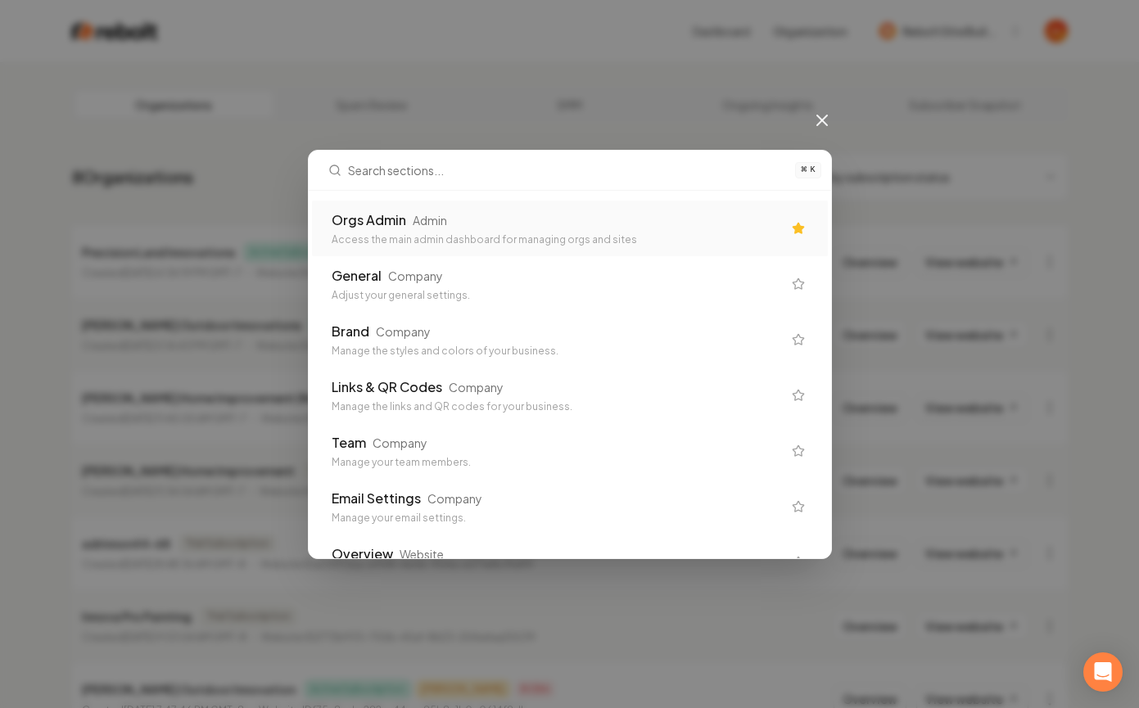
click at [451, 233] on div "Access the main admin dashboard for managing orgs and sites" at bounding box center [557, 239] width 450 height 13
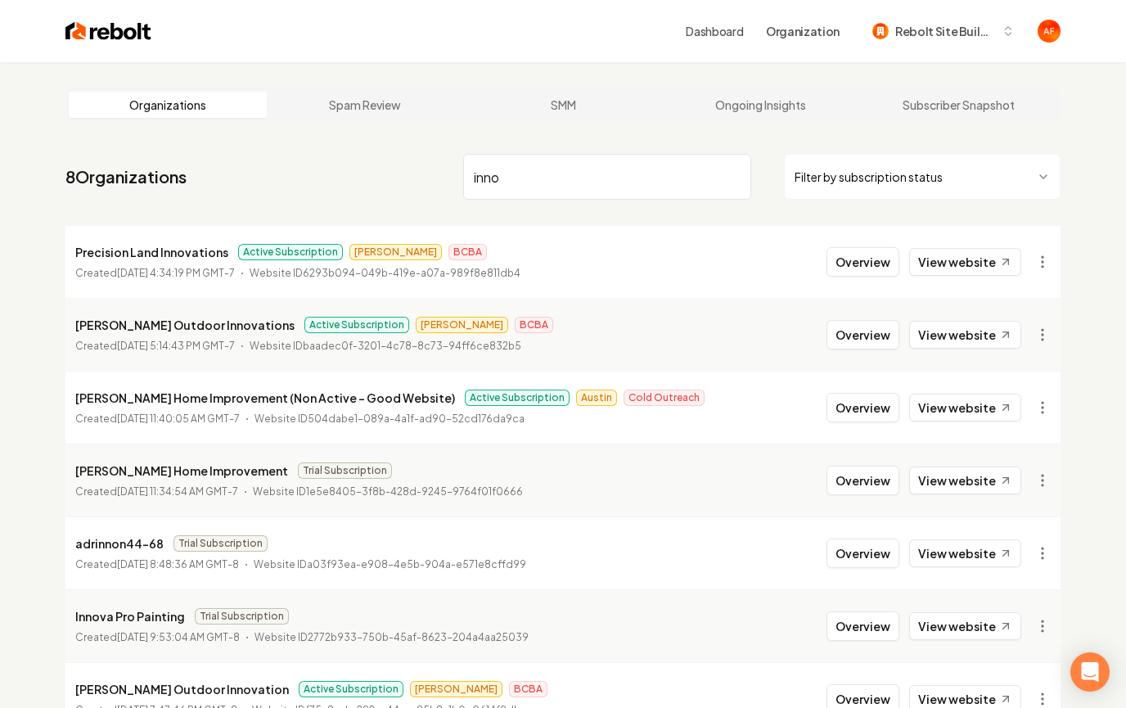
click at [129, 33] on img at bounding box center [108, 31] width 86 height 23
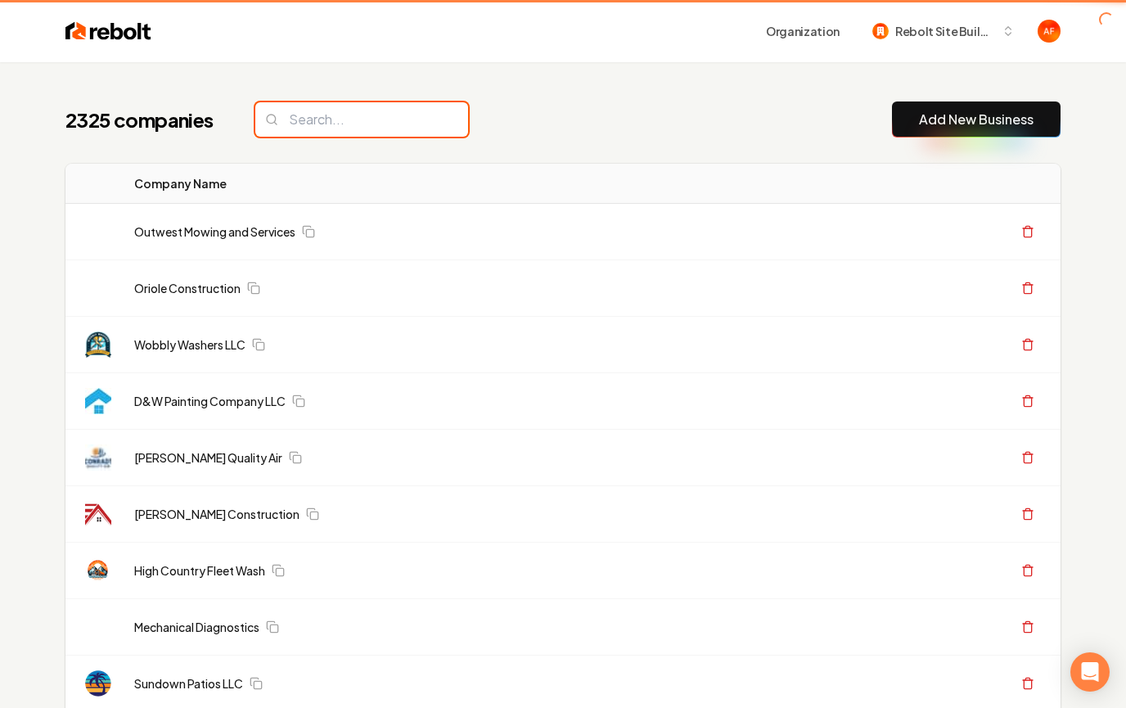
click at [327, 111] on input "search" at bounding box center [361, 119] width 213 height 34
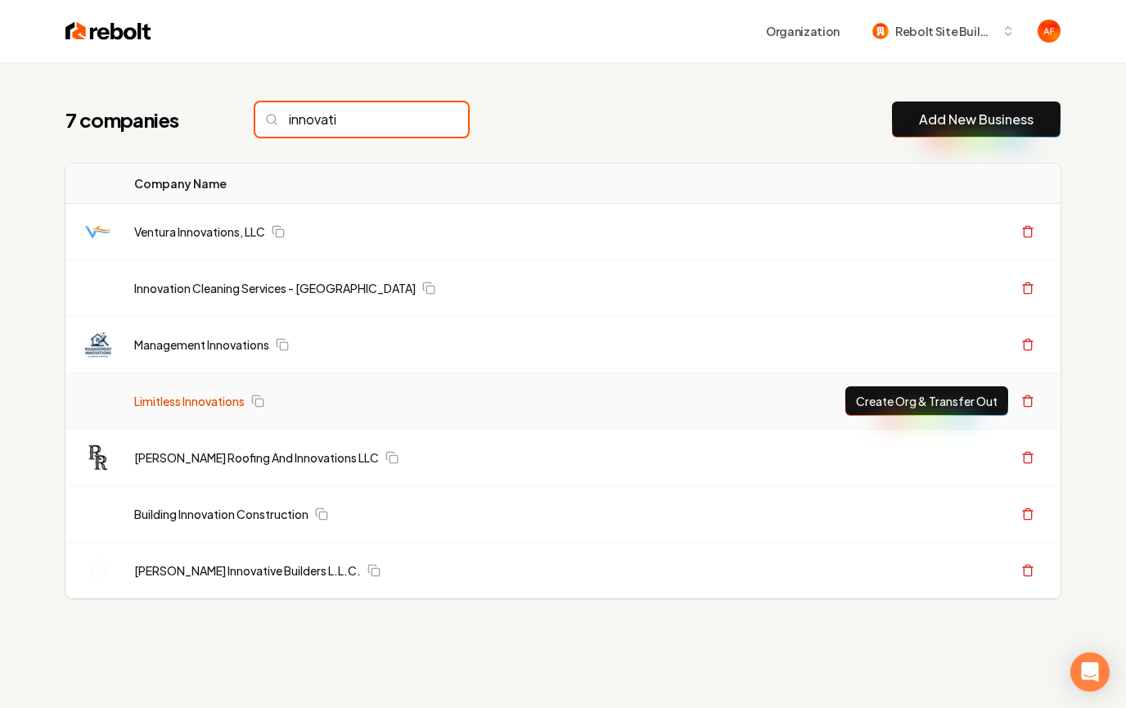
type input "innovativ"
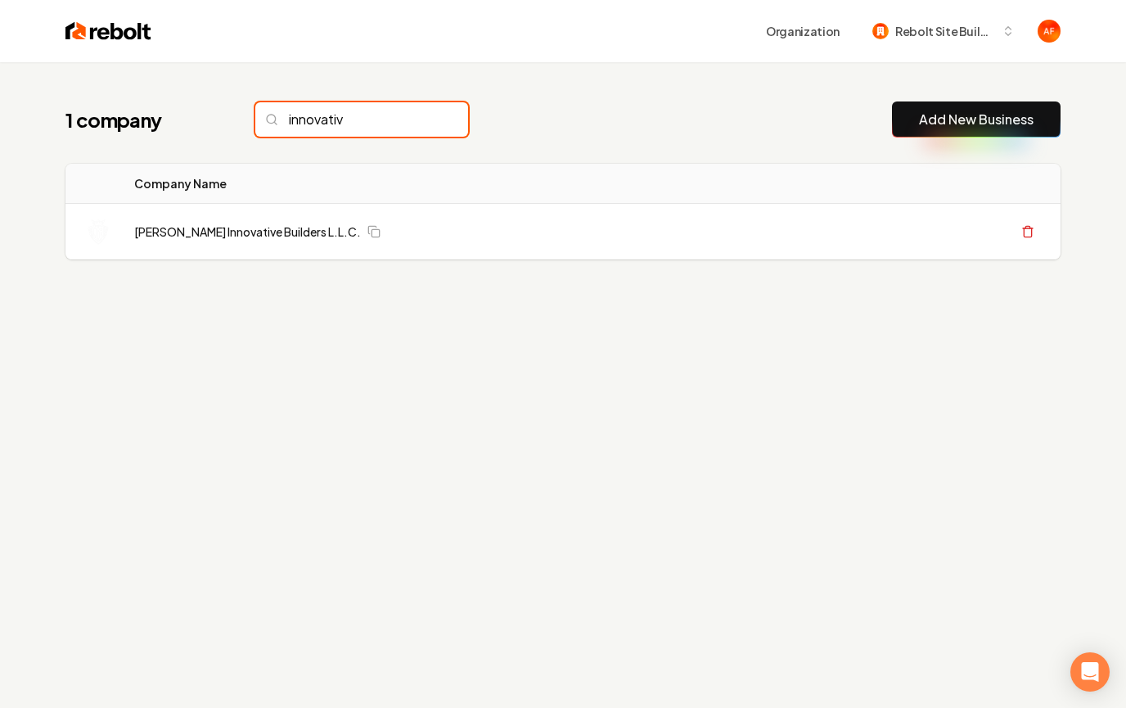
click at [415, 123] on input "innovativ" at bounding box center [361, 119] width 213 height 34
click at [423, 120] on input "innovativ" at bounding box center [361, 119] width 213 height 34
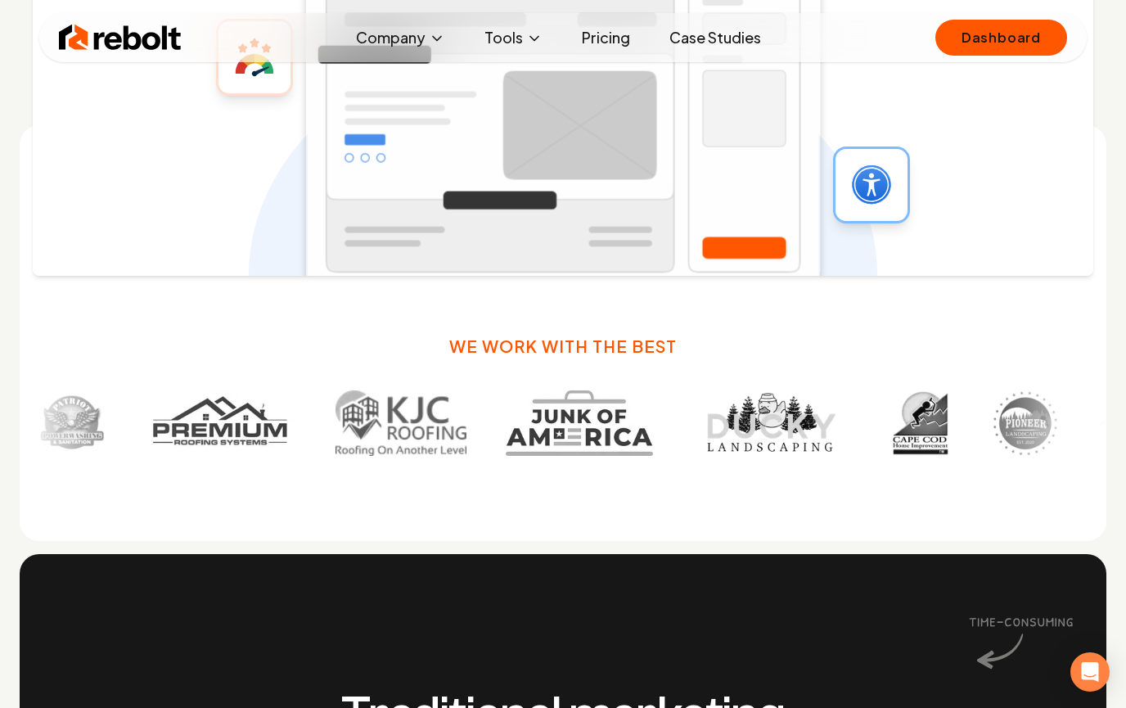
scroll to position [978, 0]
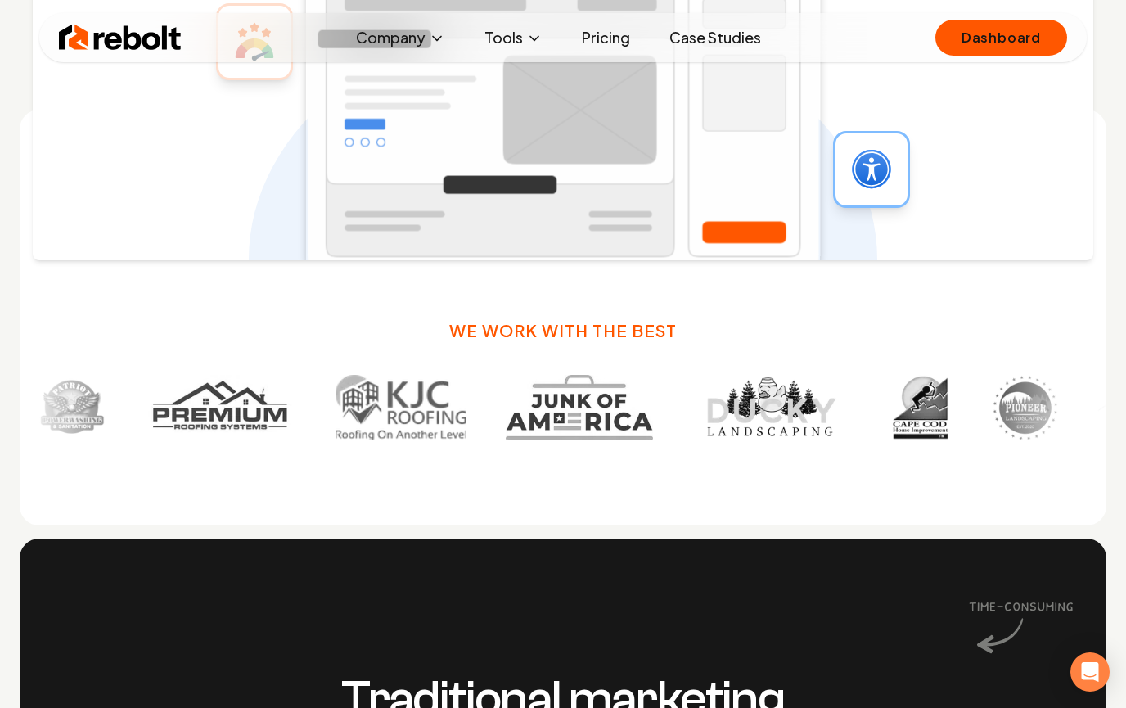
click at [710, 36] on link "Case Studies" at bounding box center [716, 37] width 118 height 33
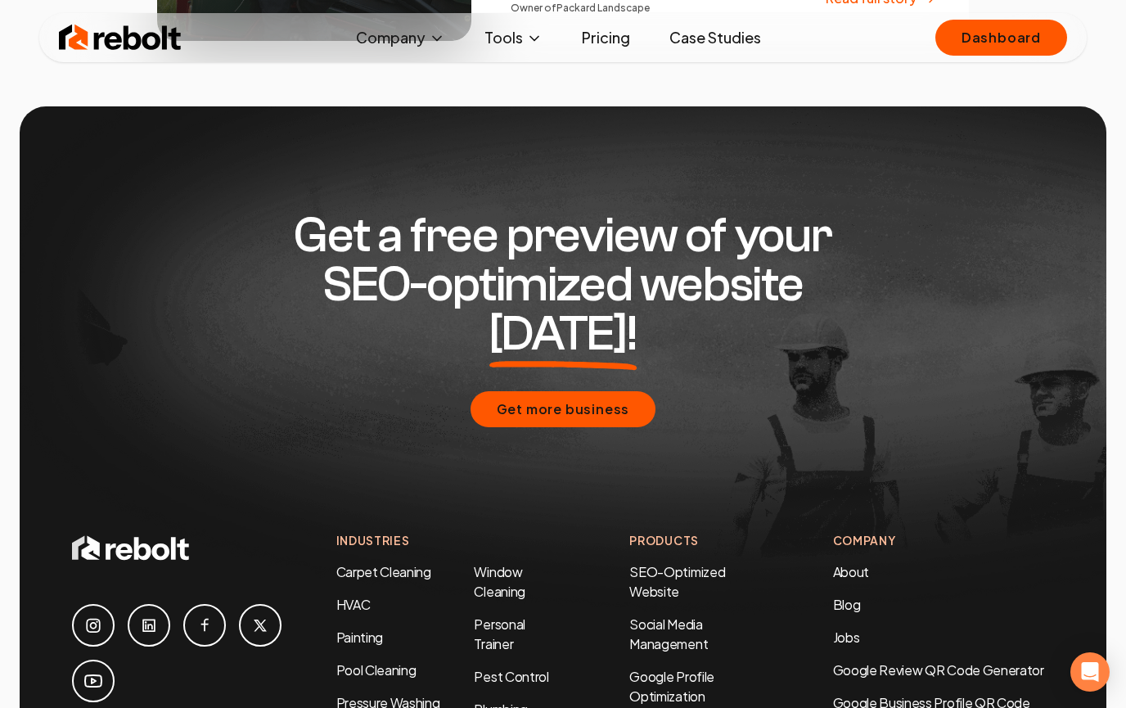
scroll to position [3256, 0]
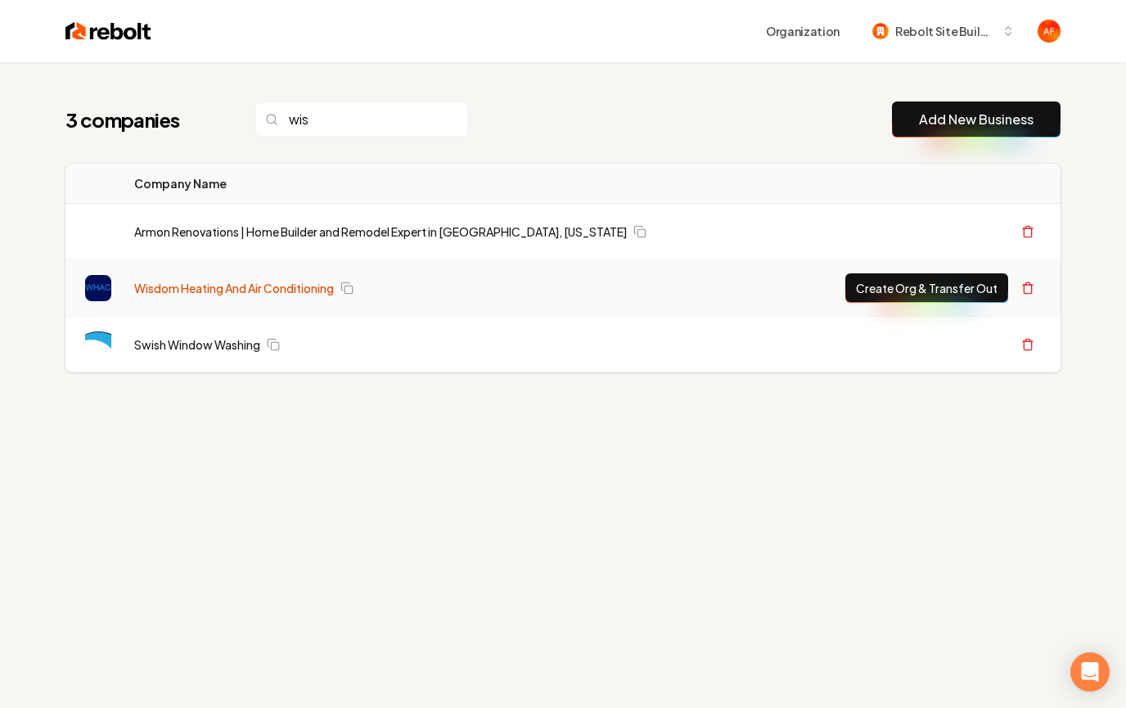
type input "wis"
click at [217, 295] on link "Wisdom Heating And Air Conditioning" at bounding box center [234, 288] width 200 height 16
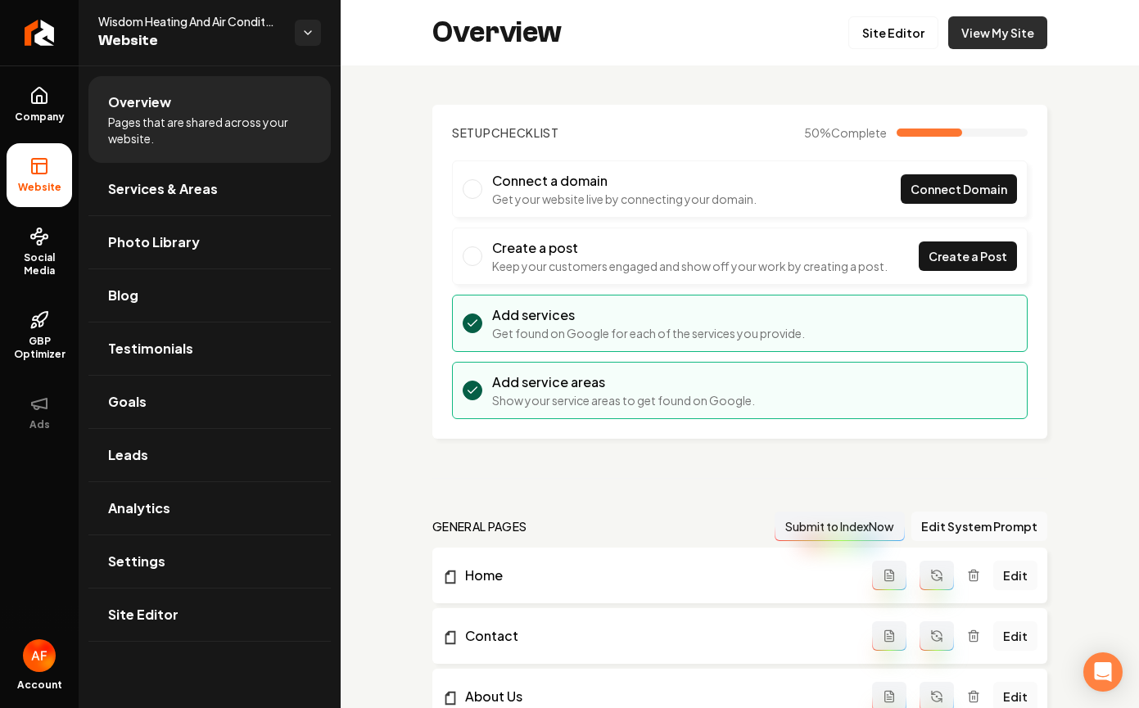
click at [1009, 41] on link "View My Site" at bounding box center [997, 32] width 99 height 33
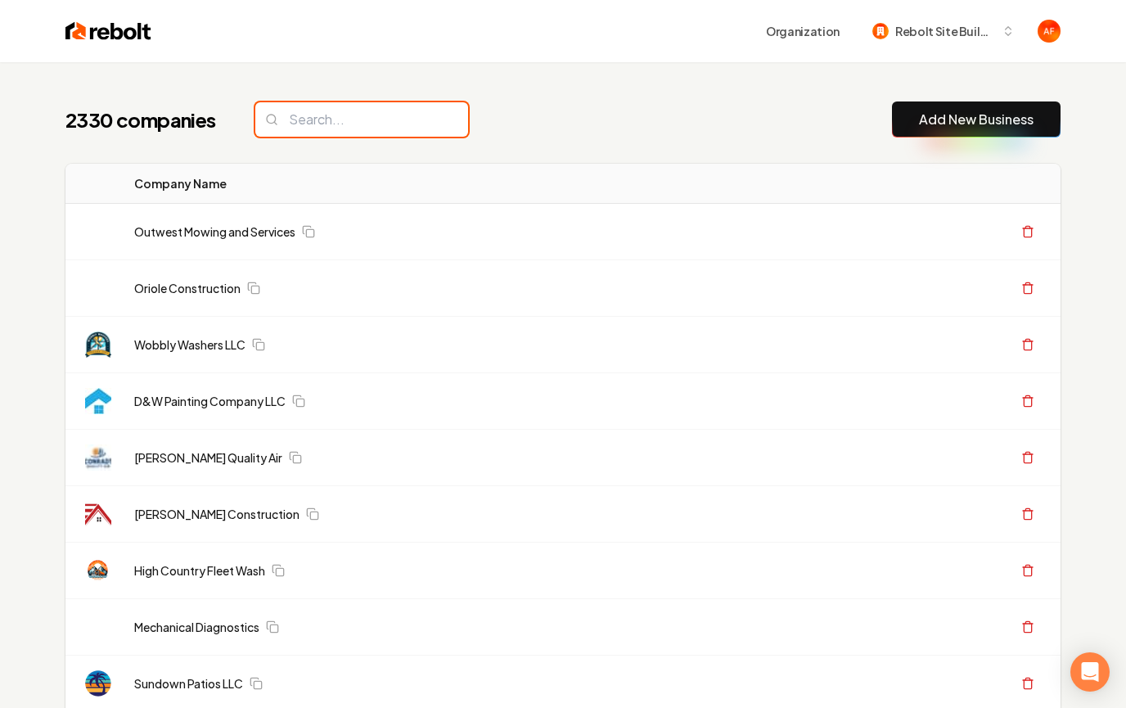
click at [341, 136] on input "search" at bounding box center [361, 119] width 213 height 34
click at [440, 188] on th "Company Name" at bounding box center [465, 184] width 688 height 40
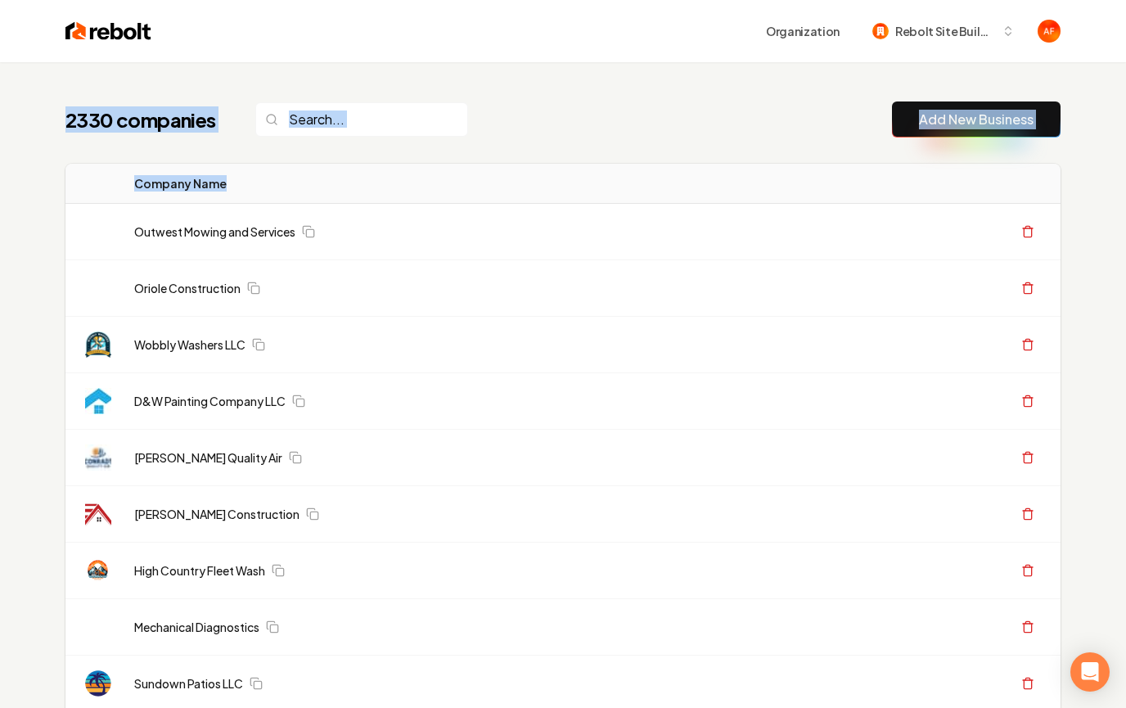
drag, startPoint x: 288, startPoint y: 188, endPoint x: 66, endPoint y: 101, distance: 238.5
drag, startPoint x: 87, startPoint y: 119, endPoint x: 326, endPoint y: 197, distance: 251.6
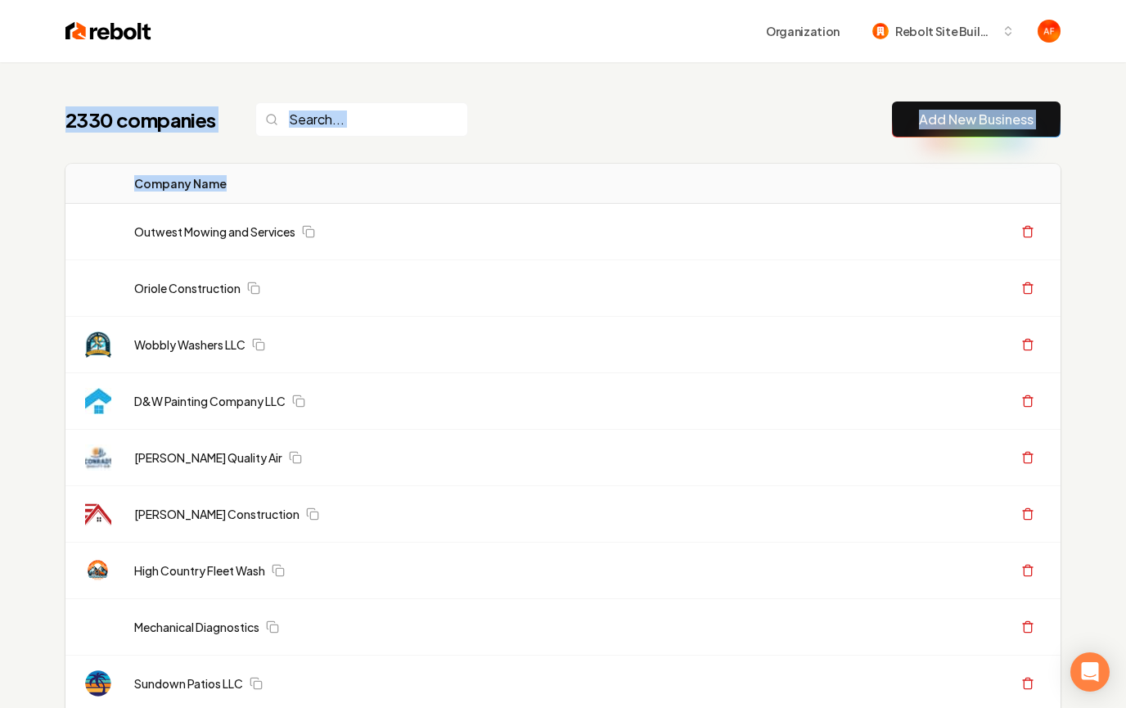
click at [326, 197] on th "Company Name" at bounding box center [465, 184] width 688 height 40
drag, startPoint x: 325, startPoint y: 196, endPoint x: 31, endPoint y: 93, distance: 311.7
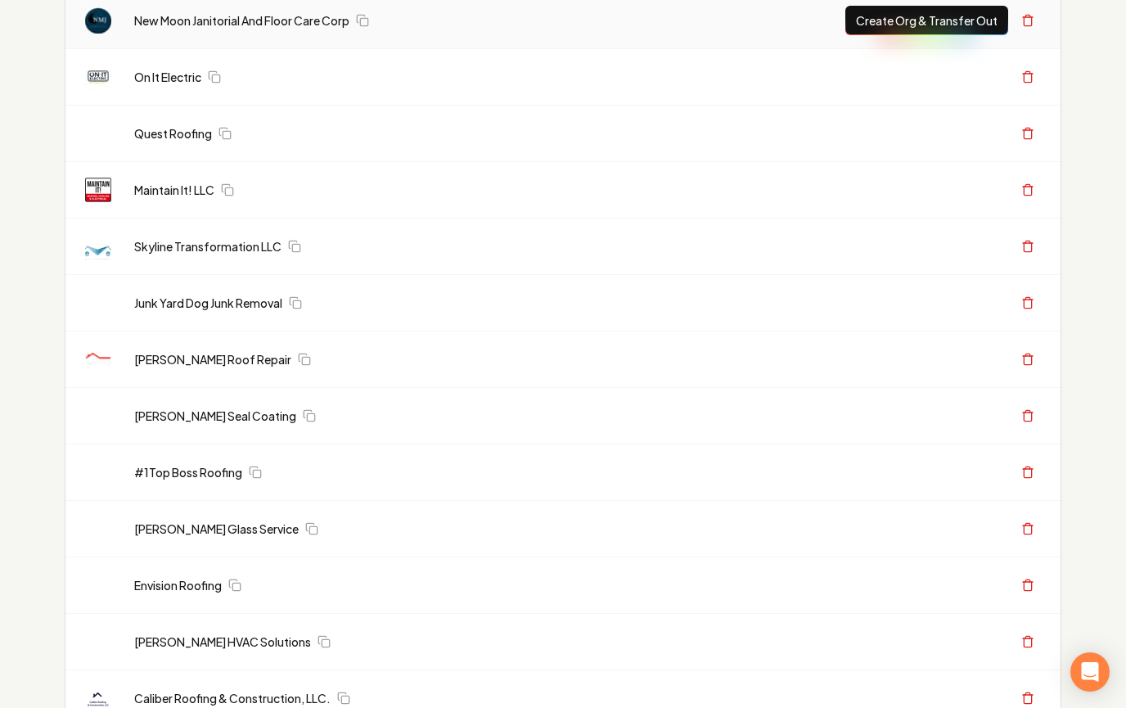
scroll to position [1345, 0]
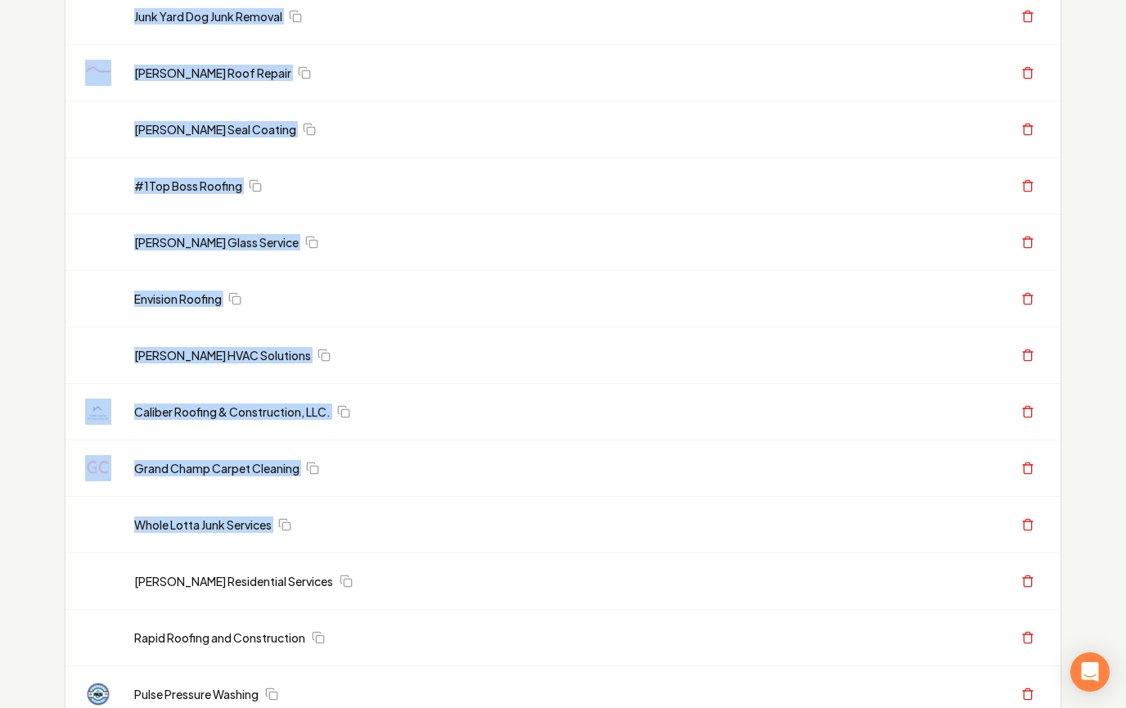
drag, startPoint x: 105, startPoint y: 125, endPoint x: 746, endPoint y: 547, distance: 767.2
click at [696, 530] on div "Whole Lotta Junk Services" at bounding box center [466, 525] width 665 height 16
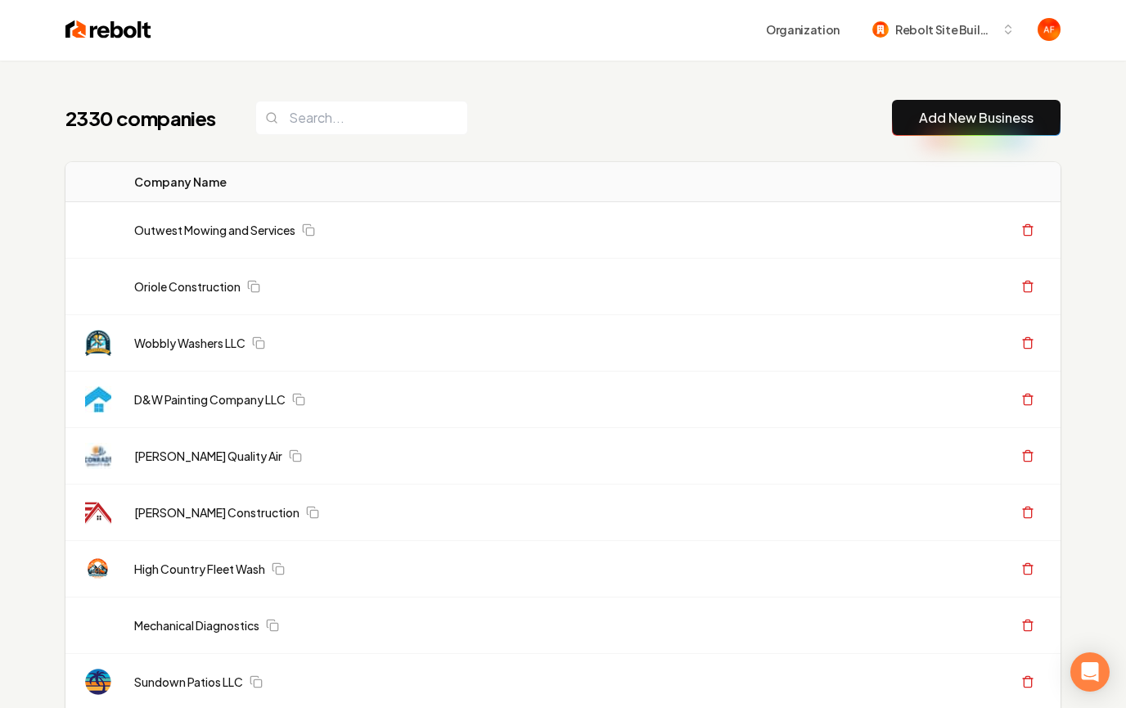
scroll to position [0, 0]
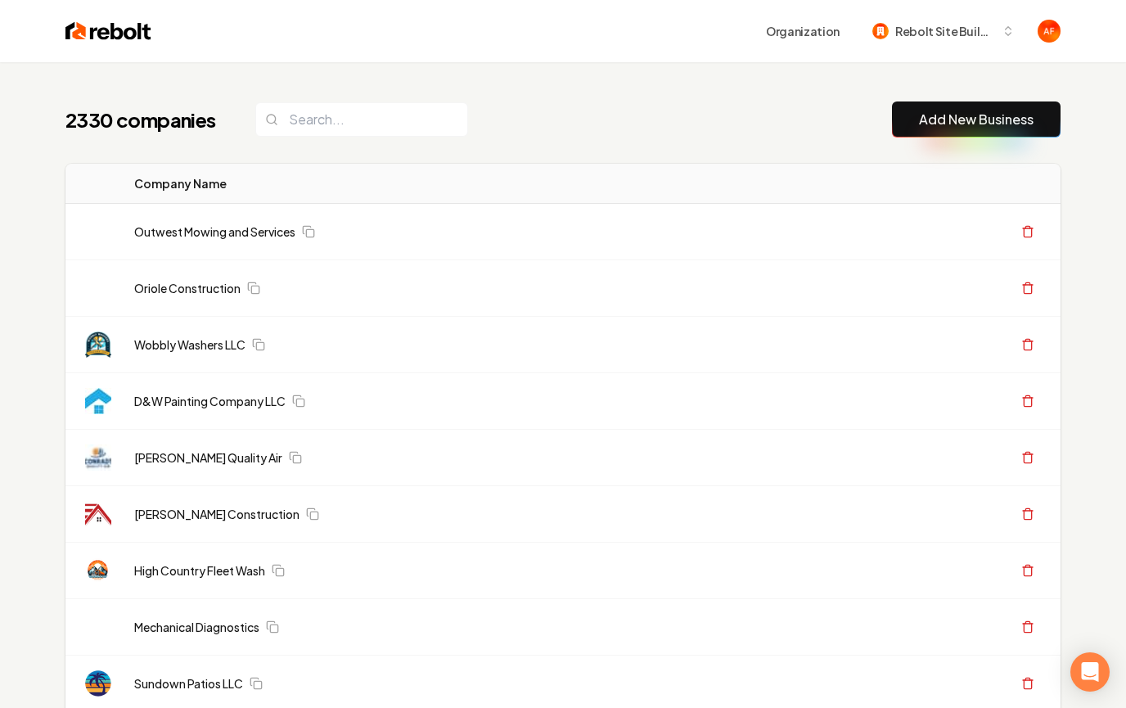
click at [459, 130] on div "2330 companies Add New Business" at bounding box center [562, 120] width 995 height 36
click at [372, 120] on input "search" at bounding box center [361, 119] width 213 height 34
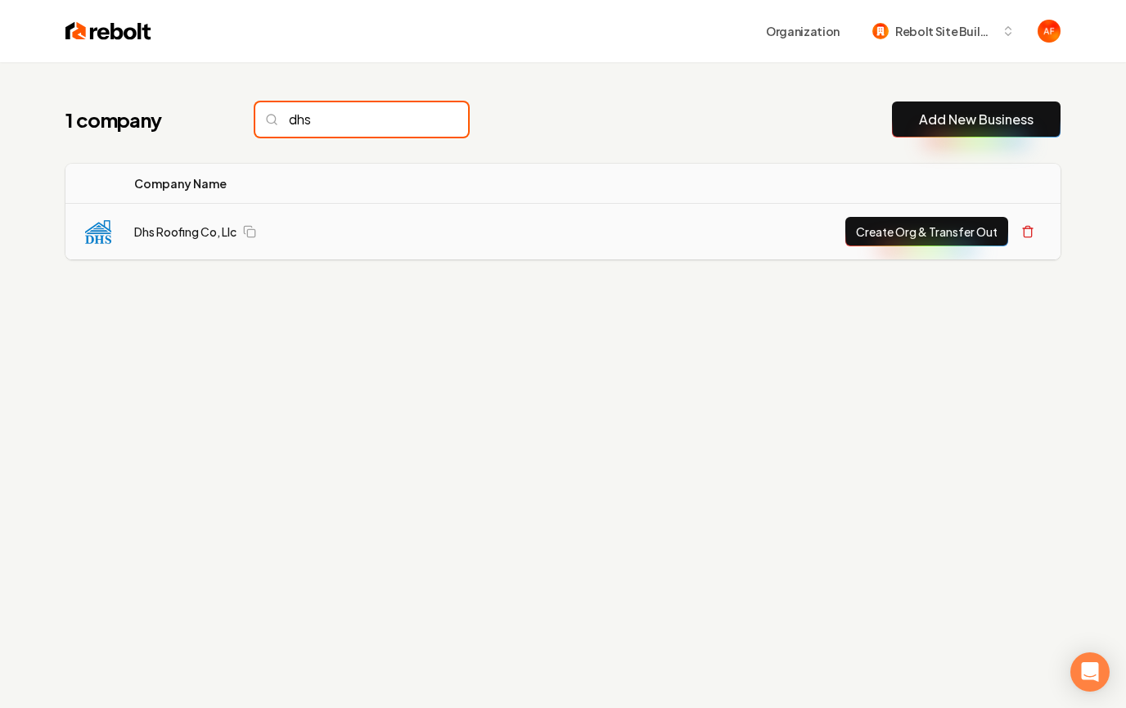
type input "dhs"
click at [192, 246] on td "Dhs Roofing Co, Llc" at bounding box center [305, 232] width 368 height 56
click at [202, 239] on link "Dhs Roofing Co, Llc" at bounding box center [185, 231] width 102 height 16
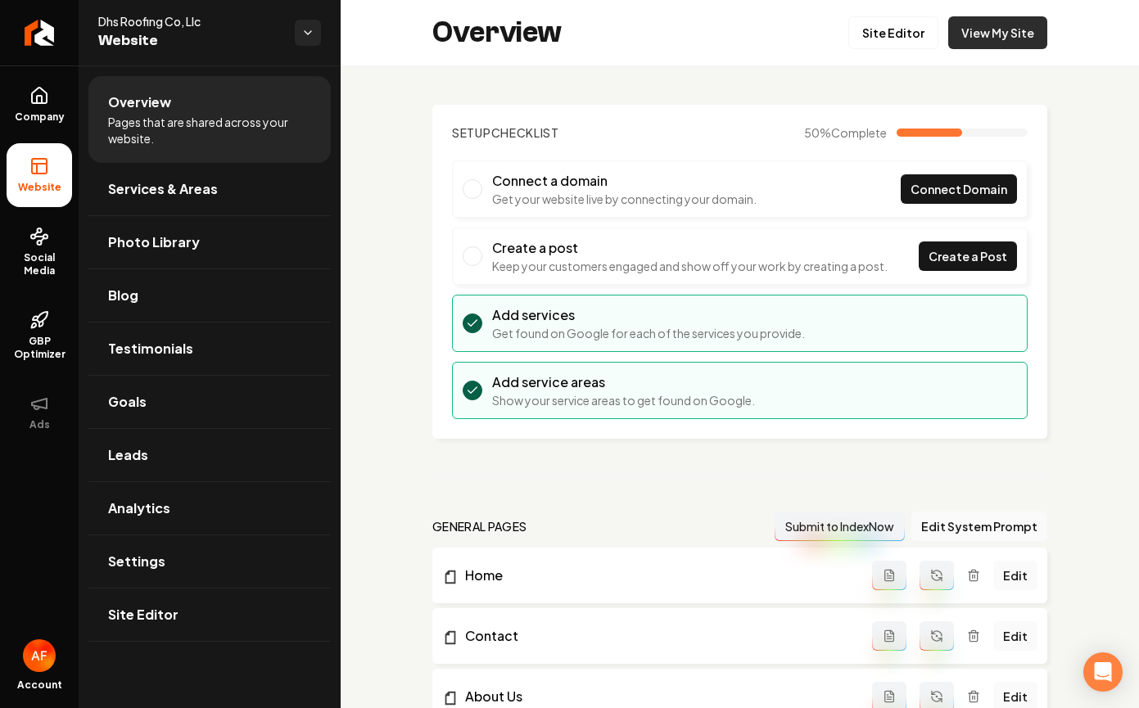
click at [1010, 30] on link "View My Site" at bounding box center [997, 32] width 99 height 33
click at [36, 24] on icon "Return to dashboard" at bounding box center [39, 33] width 26 height 26
